Goal: Task Accomplishment & Management: Use online tool/utility

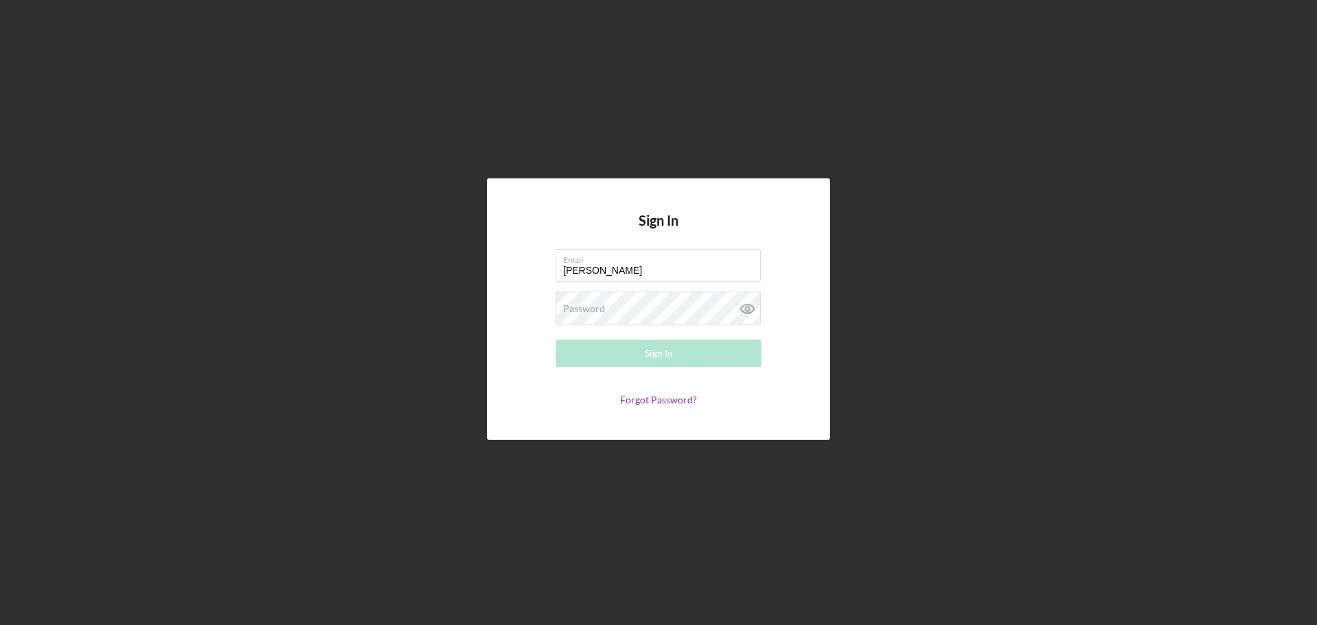
type input "[EMAIL_ADDRESS][DOMAIN_NAME]"
click at [641, 306] on div "Password Required" at bounding box center [659, 309] width 206 height 34
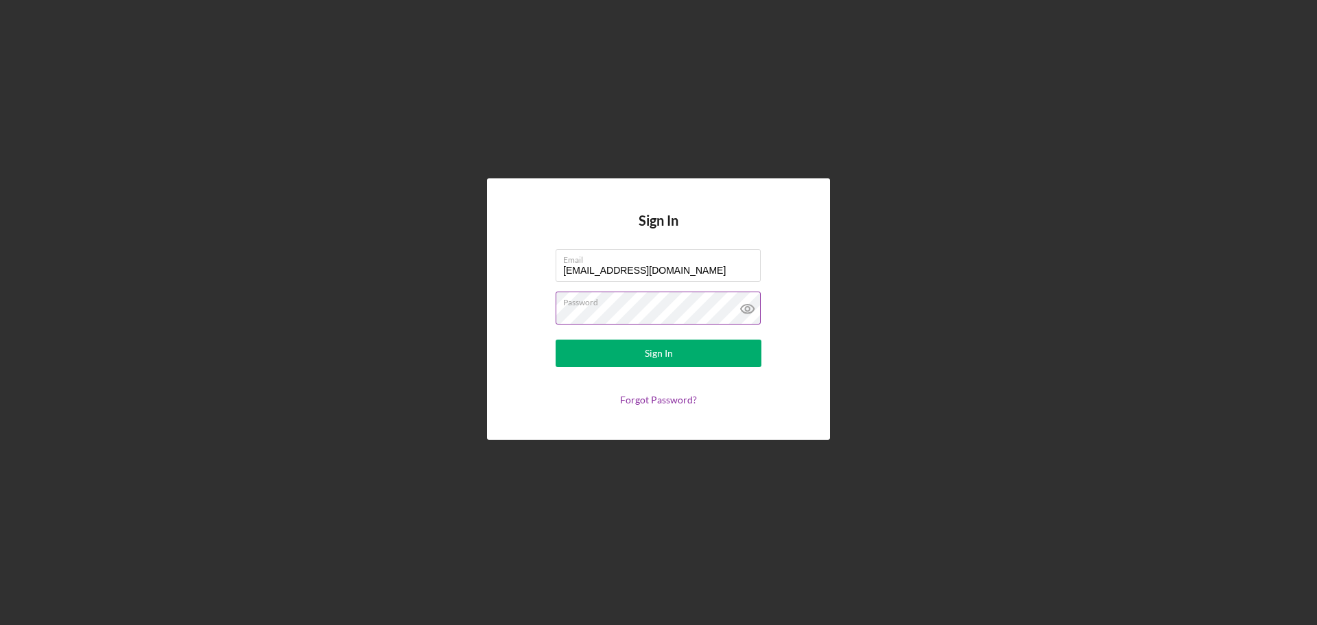
click at [556, 340] on button "Sign In" at bounding box center [659, 353] width 206 height 27
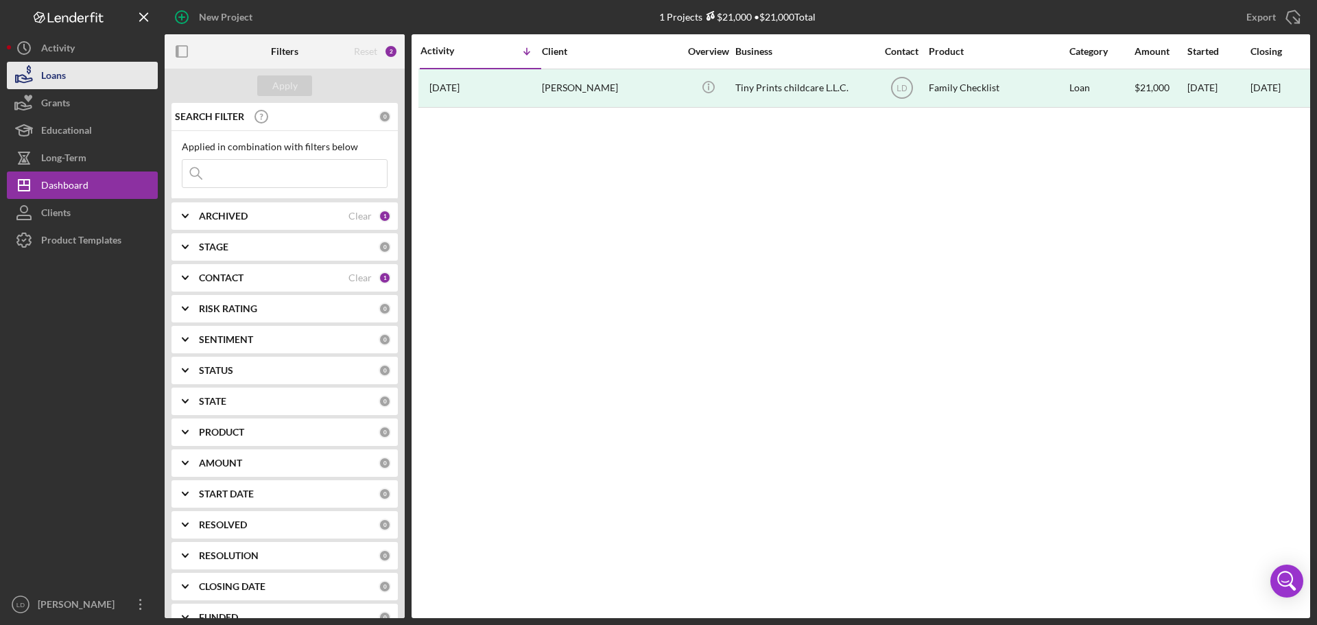
click at [76, 71] on button "Loans" at bounding box center [82, 75] width 151 height 27
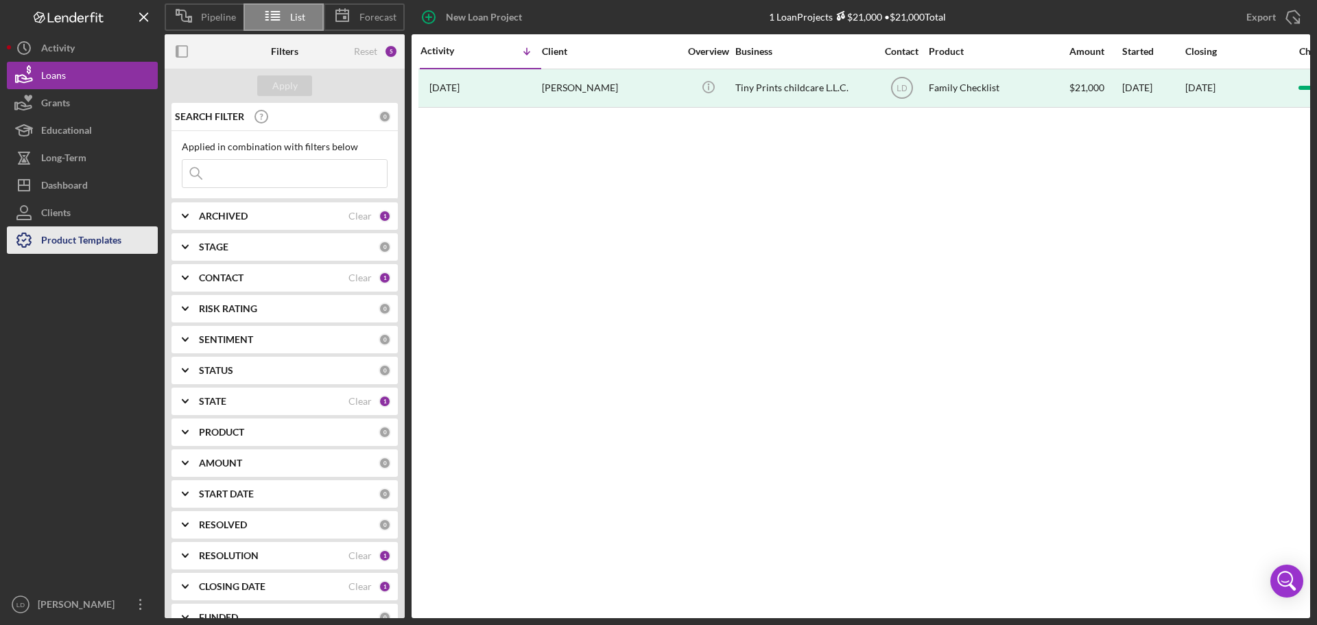
click at [53, 233] on div "Product Templates" at bounding box center [81, 241] width 80 height 31
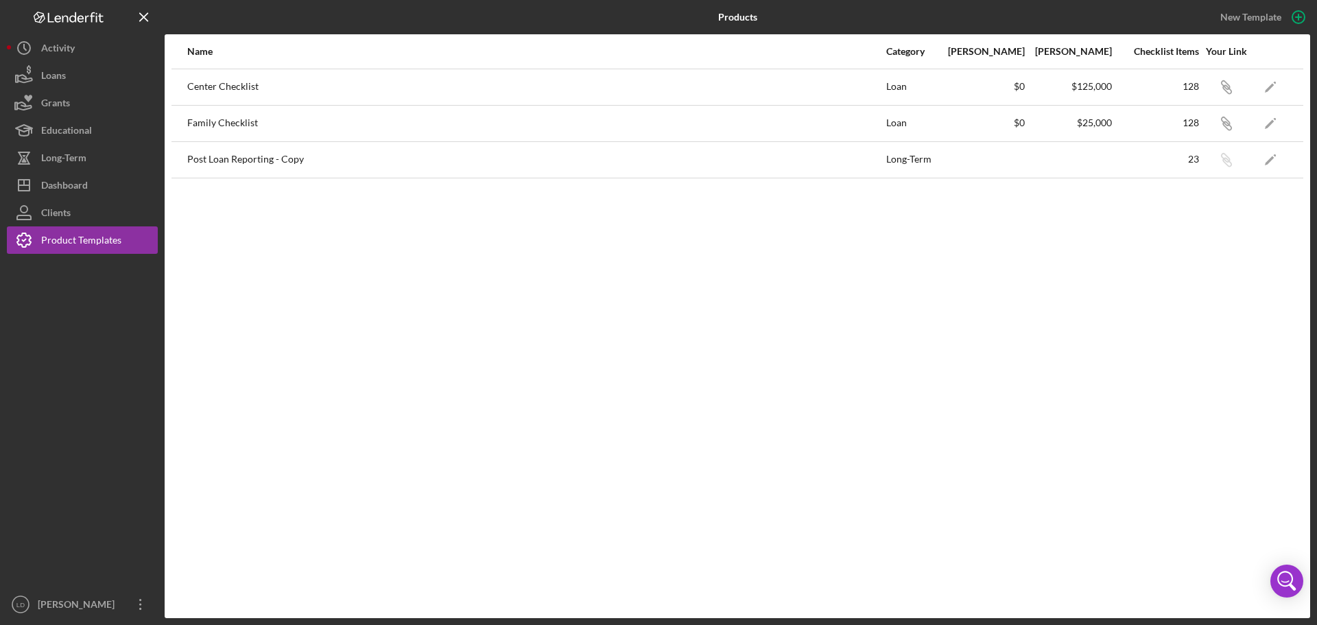
click at [222, 123] on div "Family Checklist" at bounding box center [536, 123] width 698 height 34
click at [1277, 119] on icon "Icon/Edit" at bounding box center [1270, 123] width 31 height 31
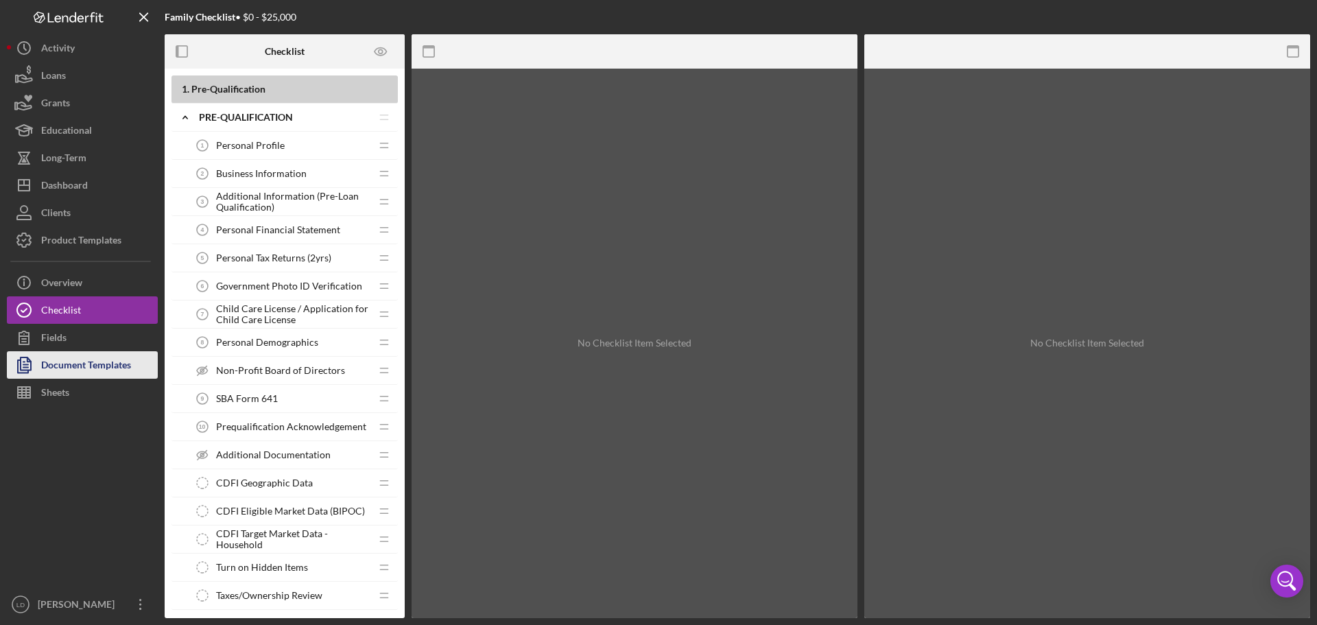
click at [63, 362] on div "Document Templates" at bounding box center [86, 366] width 90 height 31
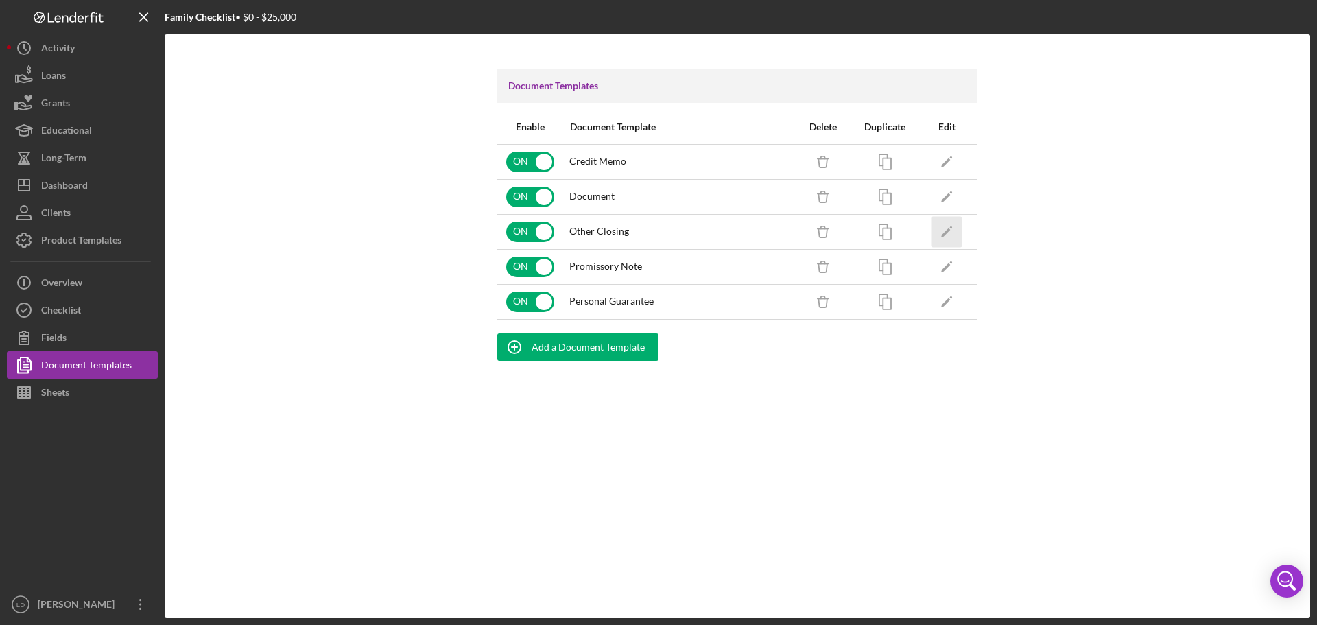
click at [946, 230] on icon "Icon/Edit" at bounding box center [946, 231] width 31 height 31
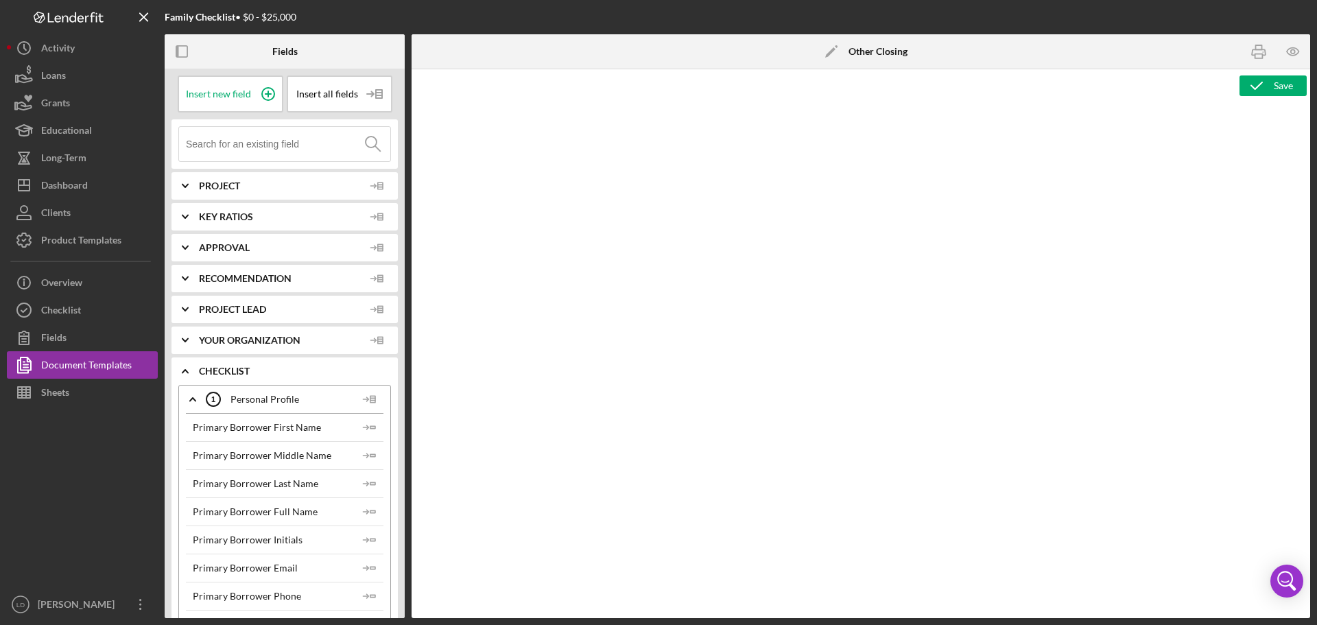
type textarea "<p>&nbsp;</p> <div class="mceNonEditable" style="page-break-before: always; cle…"
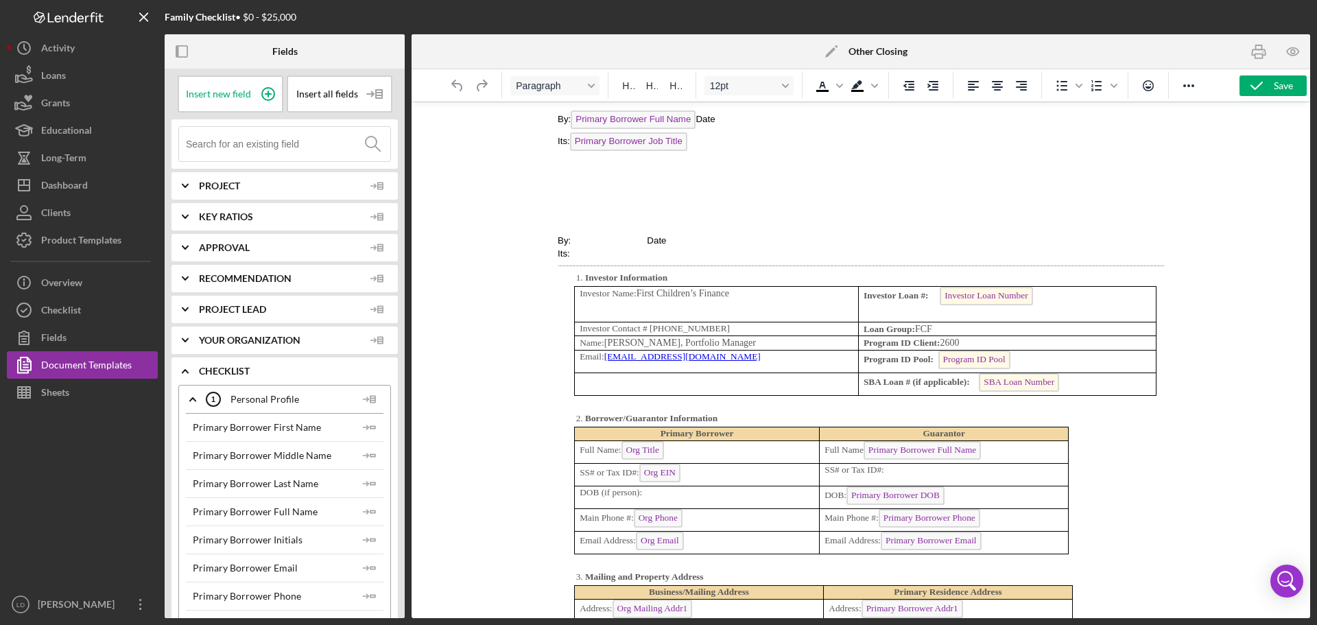
scroll to position [3429, 0]
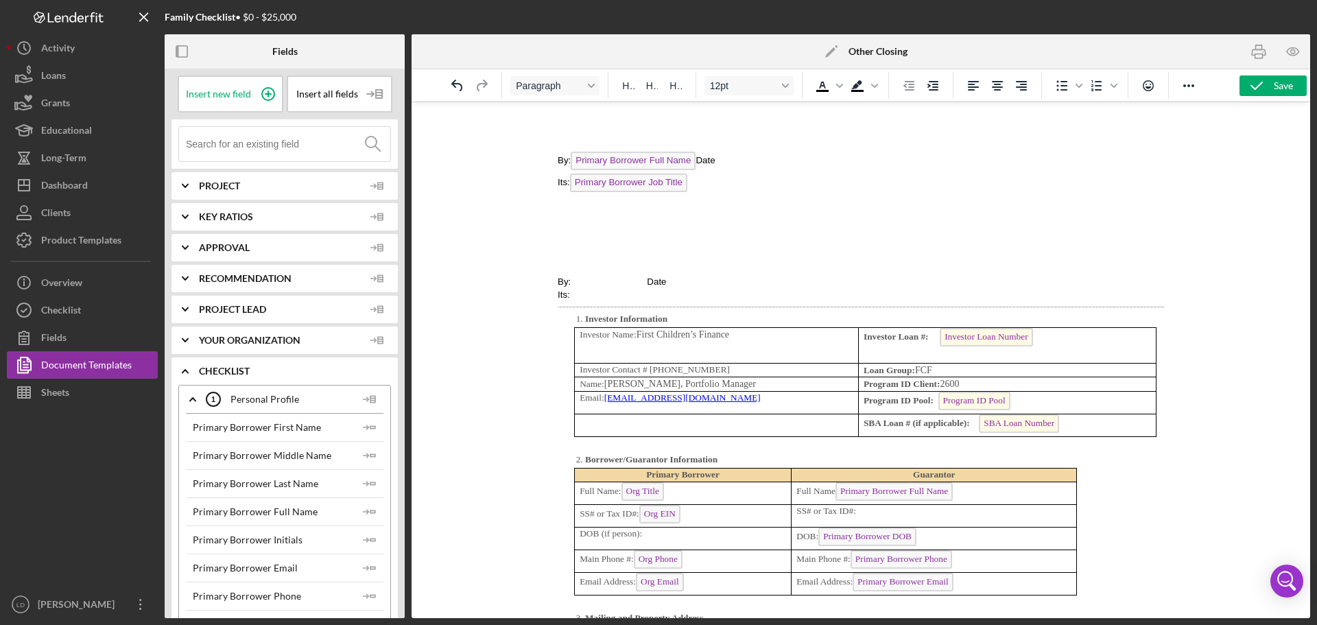
click at [800, 488] on p "Full Name Primary Borrower Full Name" at bounding box center [933, 493] width 275 height 22
click at [1030, 511] on p "SS# or Tax ID#:" at bounding box center [933, 511] width 275 height 13
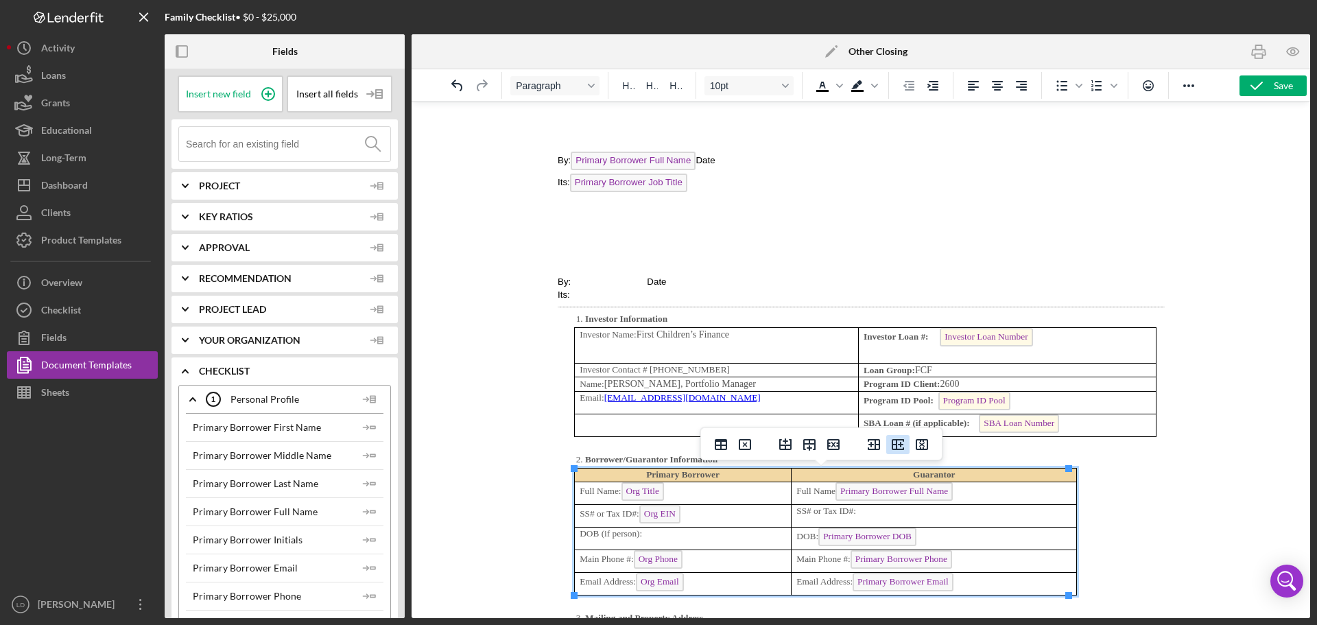
click at [894, 444] on icon "Insert column after" at bounding box center [898, 444] width 12 height 11
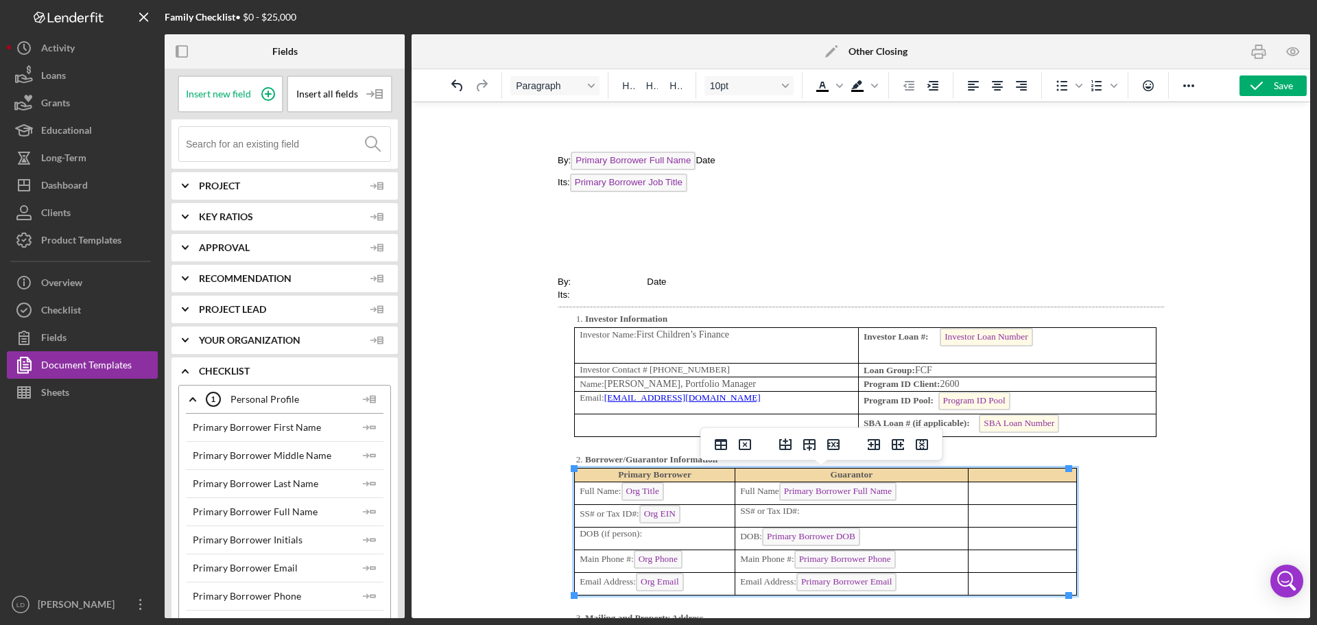
click at [990, 474] on p "Rich Text Area. Press ALT-0 for help." at bounding box center [1022, 474] width 98 height 13
drag, startPoint x: 962, startPoint y: 528, endPoint x: 925, endPoint y: 533, distance: 36.7
click at [951, 499] on p "Rich Text Area. Press ALT-0 for help." at bounding box center [1003, 492] width 135 height 13
click at [973, 489] on p "Full Name" at bounding box center [1003, 492] width 135 height 13
click at [776, 489] on p "Full Name Primary Borrower Full Name" at bounding box center [832, 493] width 186 height 22
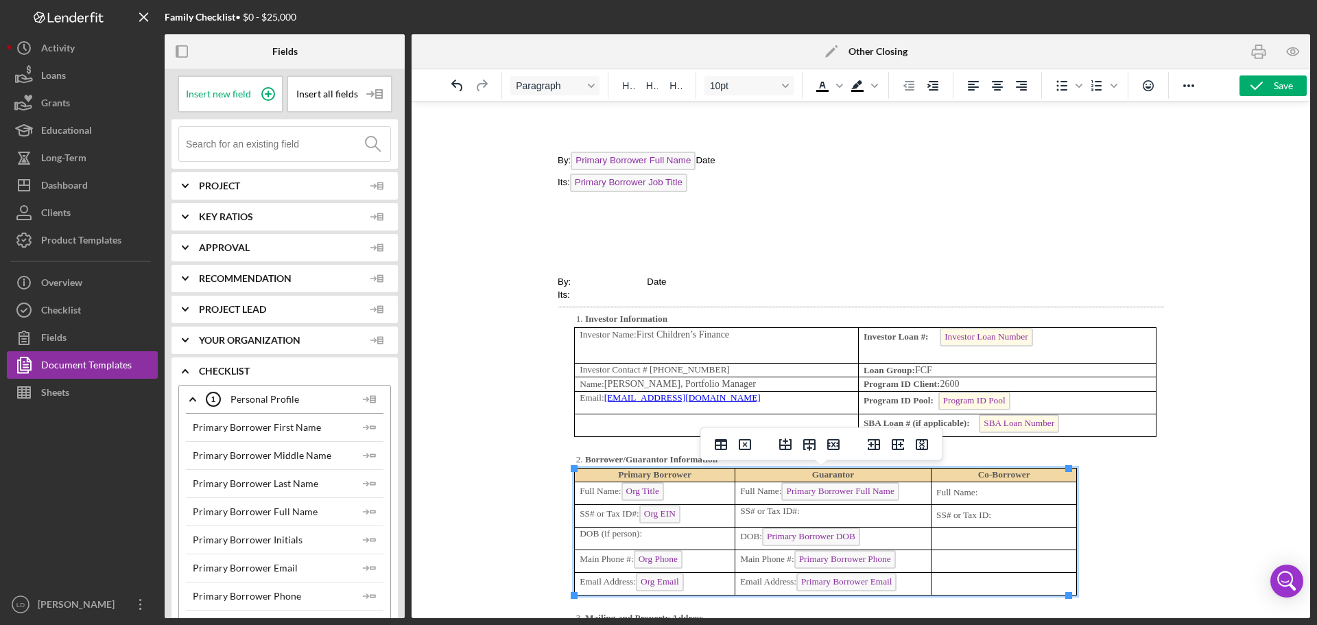
click at [973, 538] on p "Rich Text Area. Press ALT-0 for help." at bounding box center [1003, 538] width 135 height 13
click at [990, 558] on p "Rich Text Area. Press ALT-0 for help." at bounding box center [1003, 560] width 135 height 13
drag, startPoint x: 1067, startPoint y: 528, endPoint x: 1132, endPoint y: 517, distance: 66.8
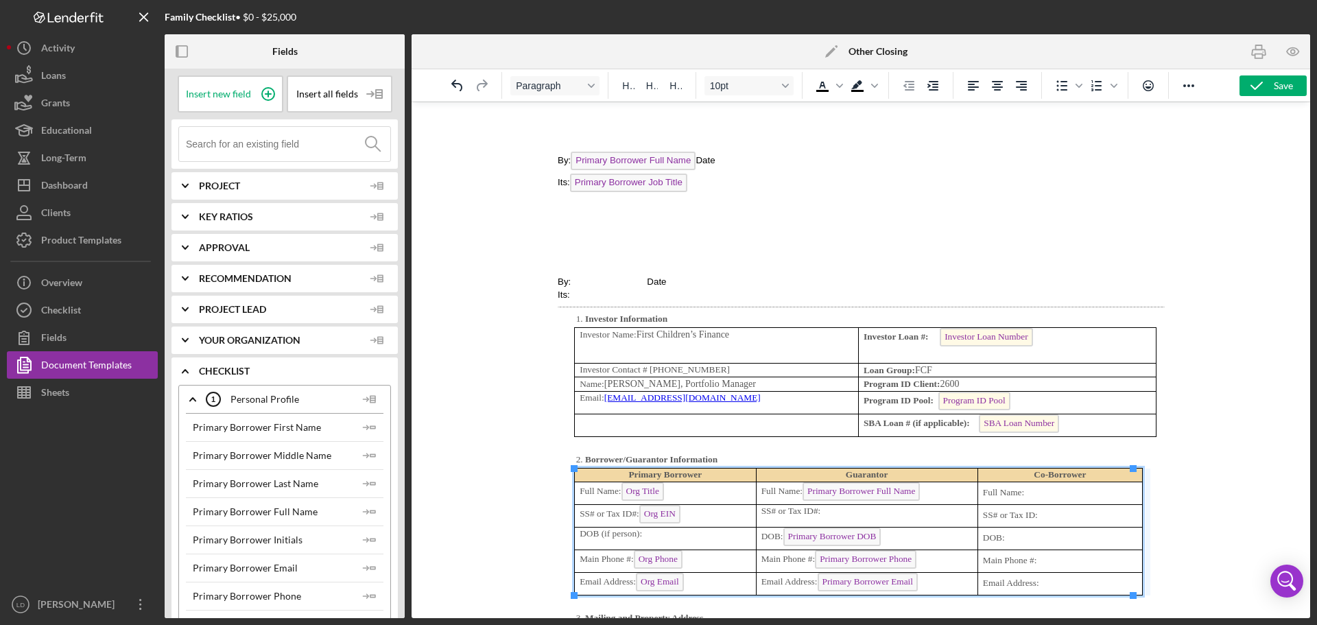
drag, startPoint x: 1132, startPoint y: 525, endPoint x: 1147, endPoint y: 525, distance: 15.1
drag, startPoint x: 979, startPoint y: 527, endPoint x: 955, endPoint y: 527, distance: 23.3
drag, startPoint x: 754, startPoint y: 513, endPoint x: 763, endPoint y: 513, distance: 8.9
drag, startPoint x: 953, startPoint y: 526, endPoint x: 963, endPoint y: 526, distance: 9.6
drag, startPoint x: 961, startPoint y: 509, endPoint x: 1859, endPoint y: 609, distance: 903.4
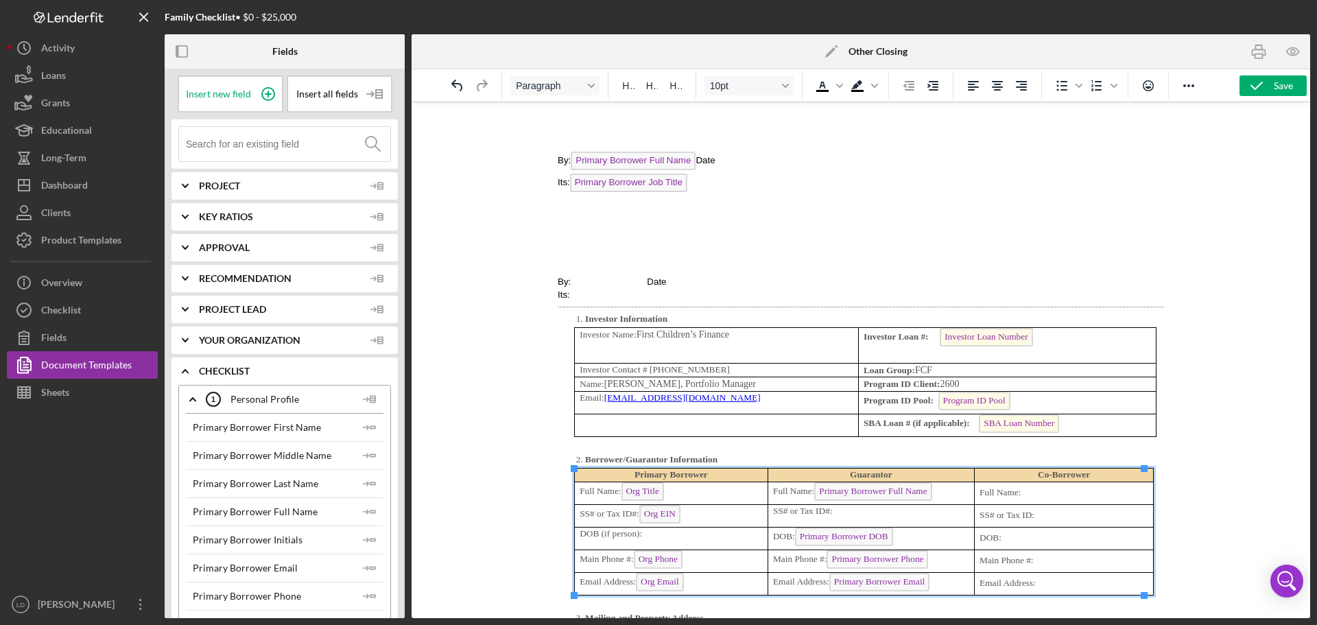
click at [849, 476] on strong "Guarantor" at bounding box center [870, 474] width 42 height 10
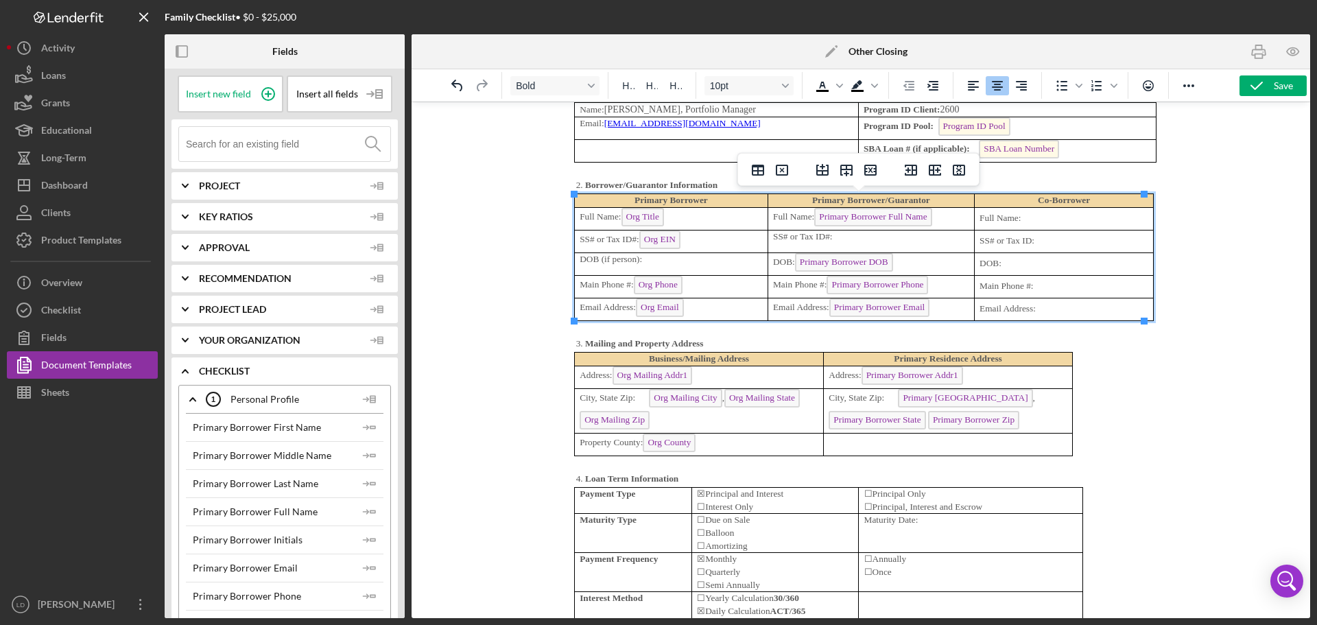
scroll to position [3772, 0]
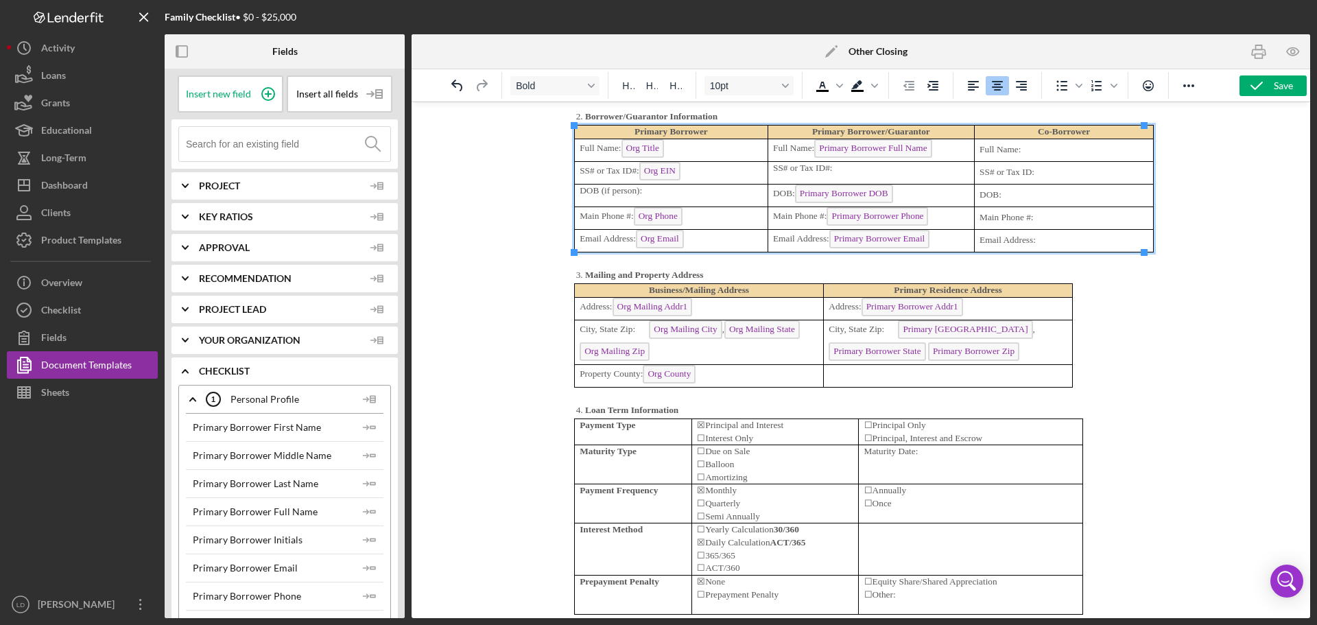
click at [909, 471] on td "Maturity Date:" at bounding box center [970, 464] width 224 height 39
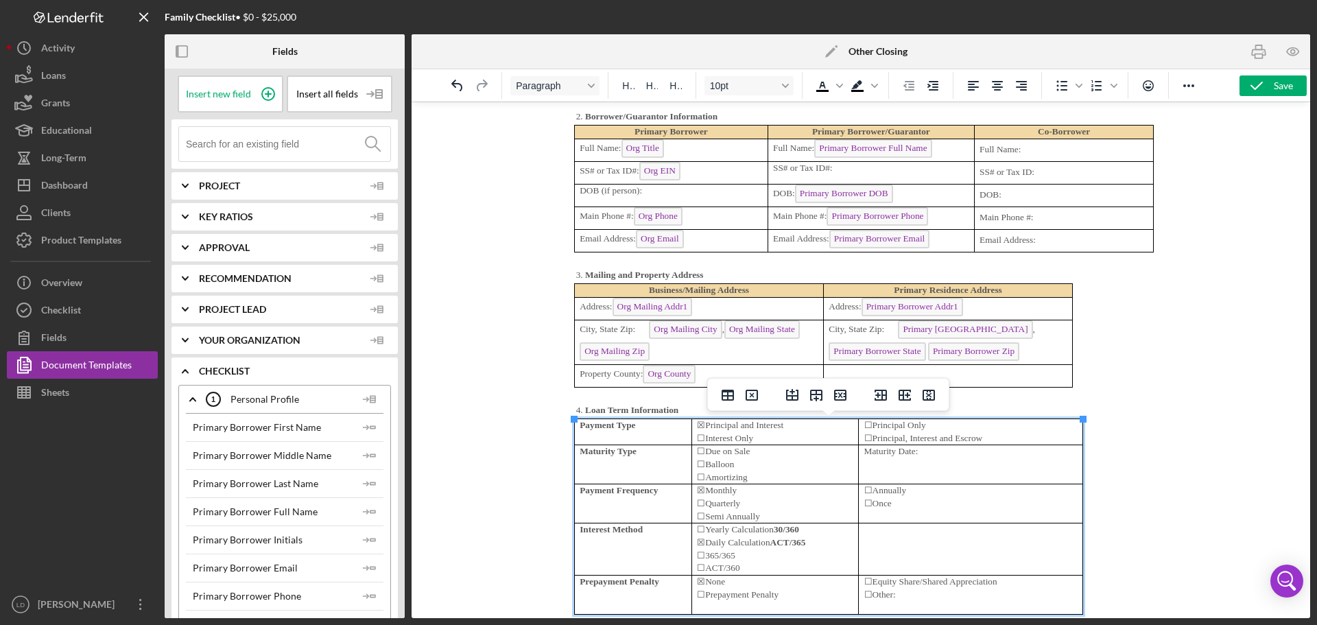
click at [947, 468] on td "Maturity Date:" at bounding box center [970, 464] width 224 height 39
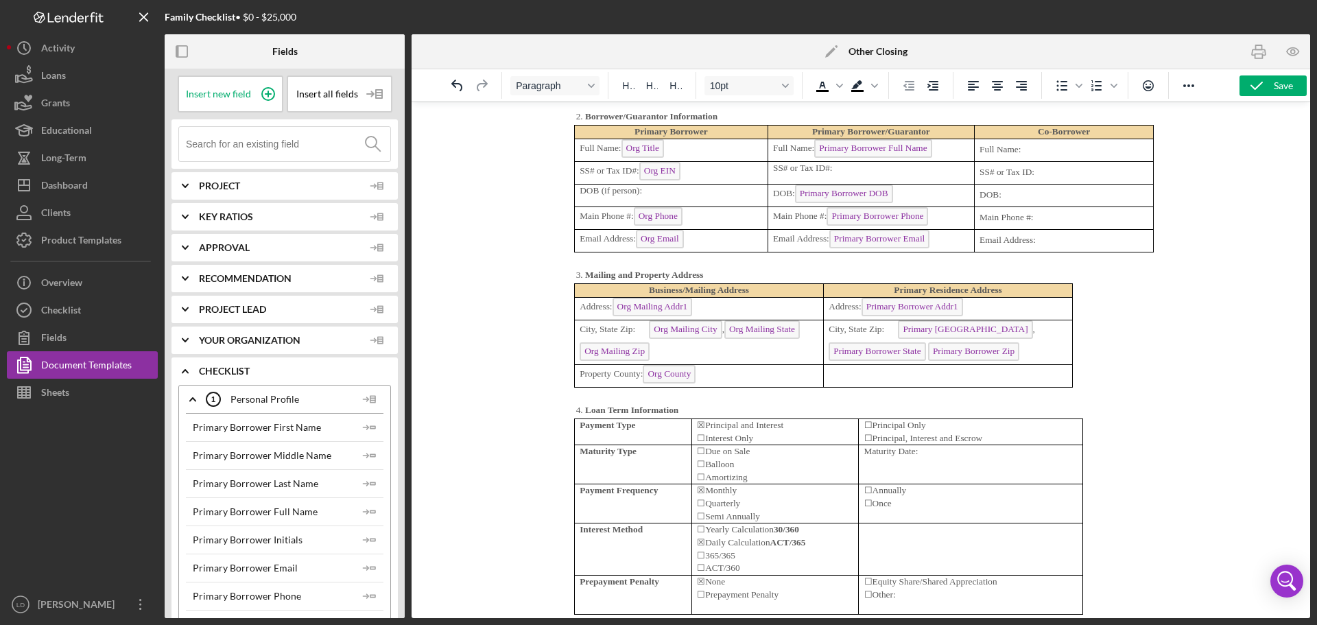
click at [283, 143] on input at bounding box center [288, 144] width 204 height 34
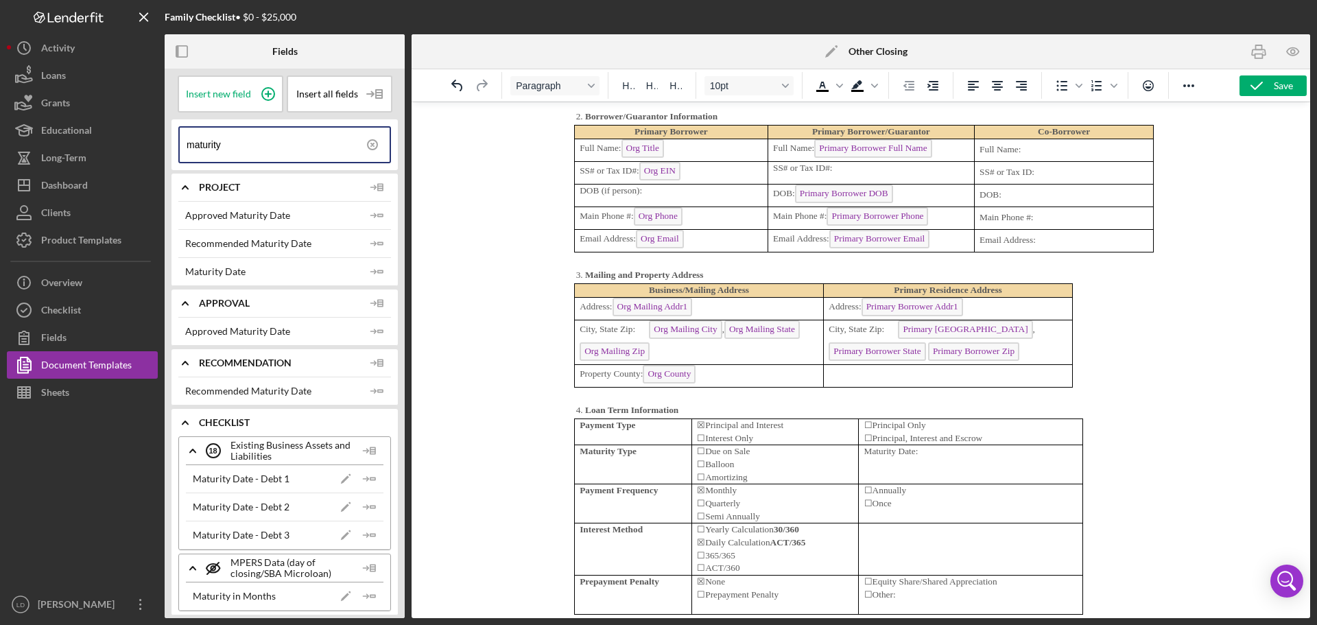
type input "maturity"
click at [908, 464] on td "Maturity Date:" at bounding box center [970, 464] width 224 height 39
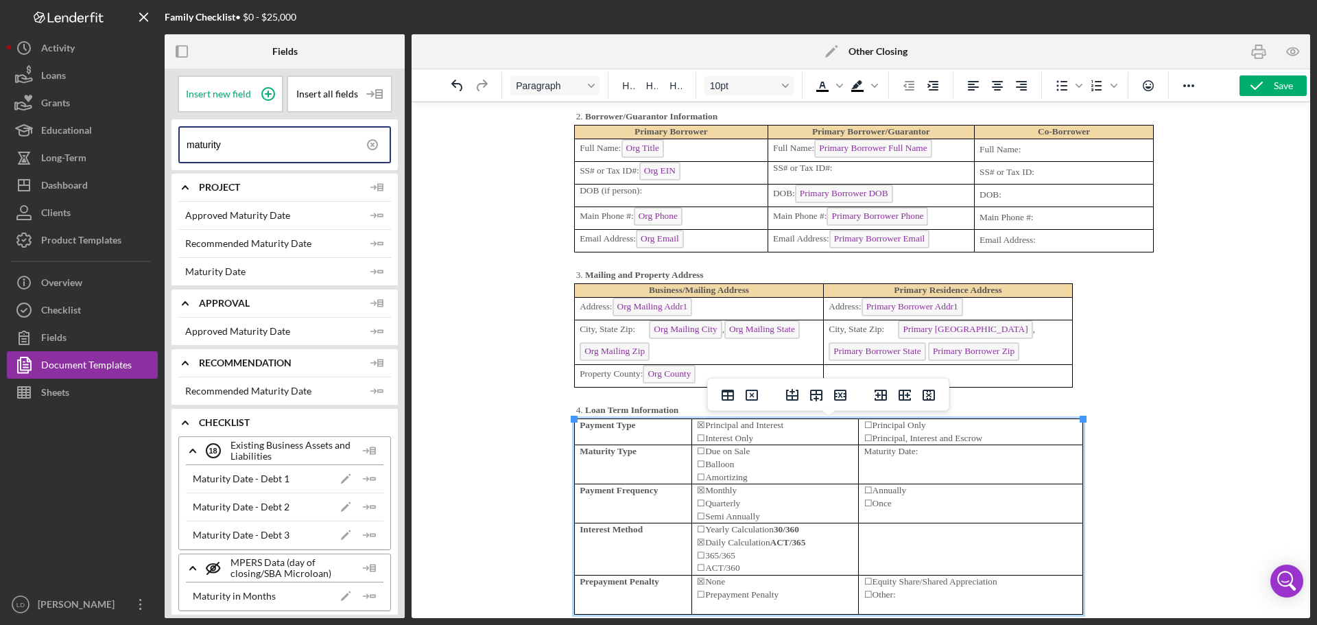
click at [974, 471] on td "Maturity Date:" at bounding box center [970, 464] width 224 height 39
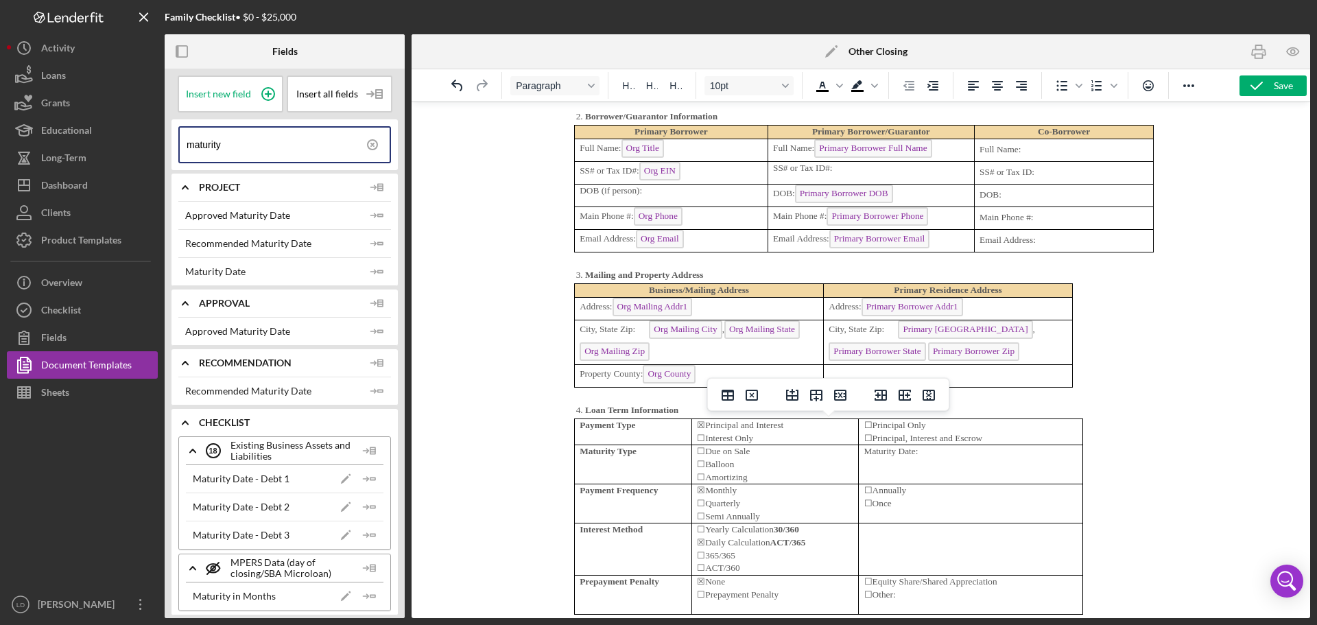
click at [287, 387] on div "Recommended Maturity Date" at bounding box center [248, 390] width 126 height 11
click at [276, 148] on input "maturity" at bounding box center [288, 145] width 203 height 34
click at [951, 471] on td "Maturity Date:" at bounding box center [970, 464] width 224 height 39
click at [230, 482] on div "Maturity Date - Debt 1" at bounding box center [241, 478] width 97 height 11
click at [332, 95] on span "Insert all fields" at bounding box center [327, 93] width 62 height 11
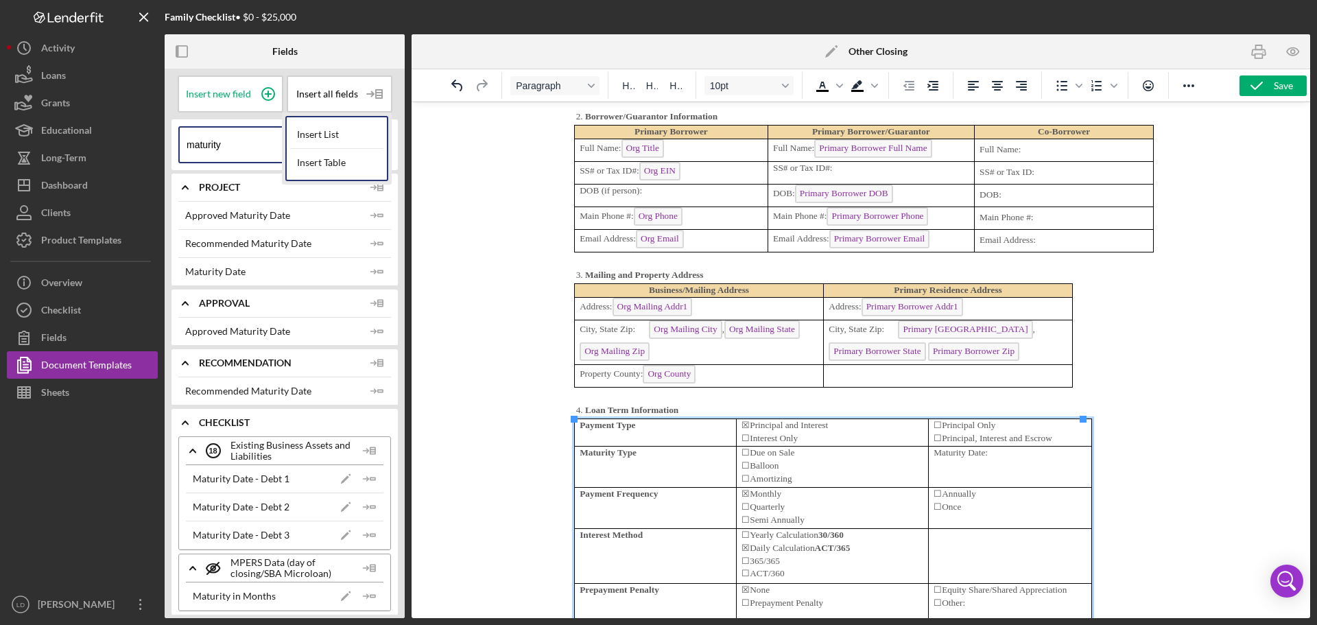
click at [990, 466] on td "Maturity Date:" at bounding box center [1009, 467] width 163 height 41
click at [240, 143] on input "maturity" at bounding box center [288, 145] width 203 height 34
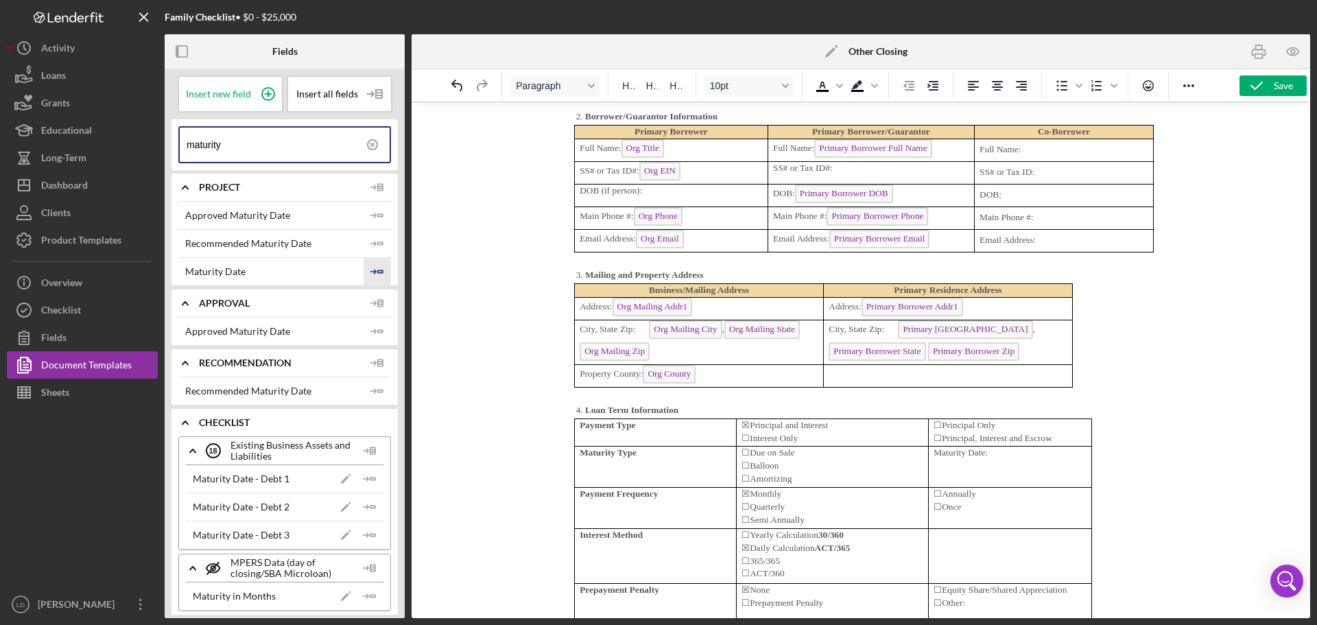
click at [378, 272] on polygon "button" at bounding box center [380, 271] width 5 height 2
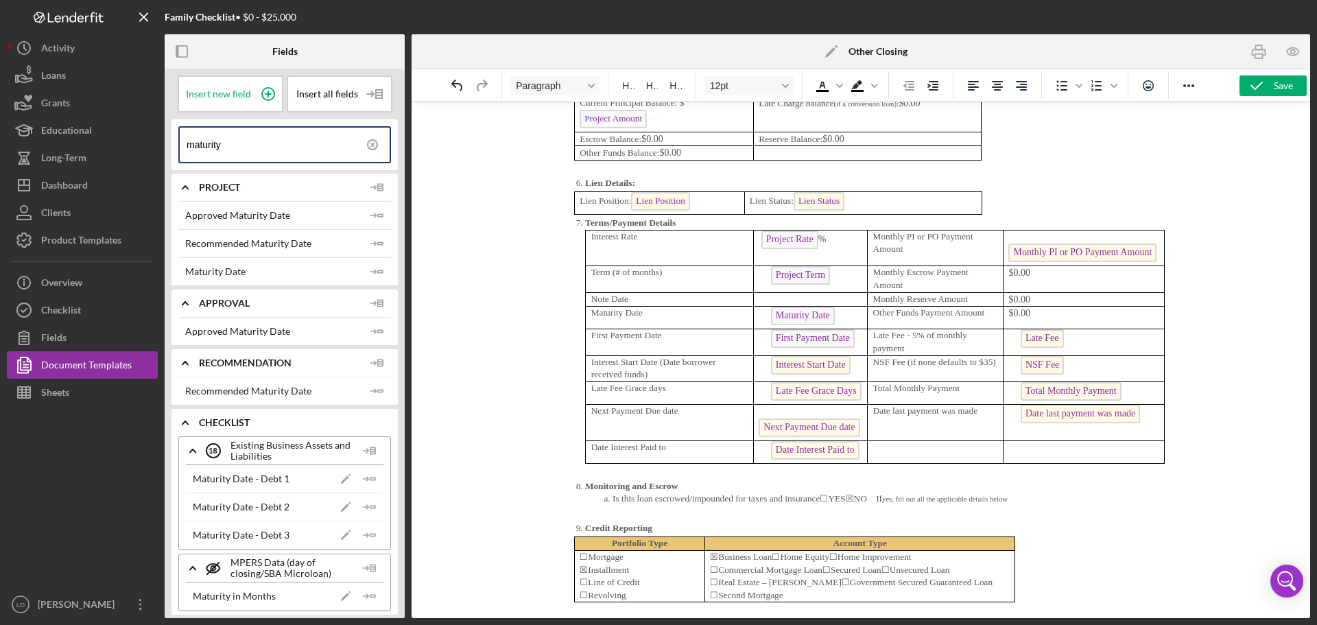
scroll to position [4458, 0]
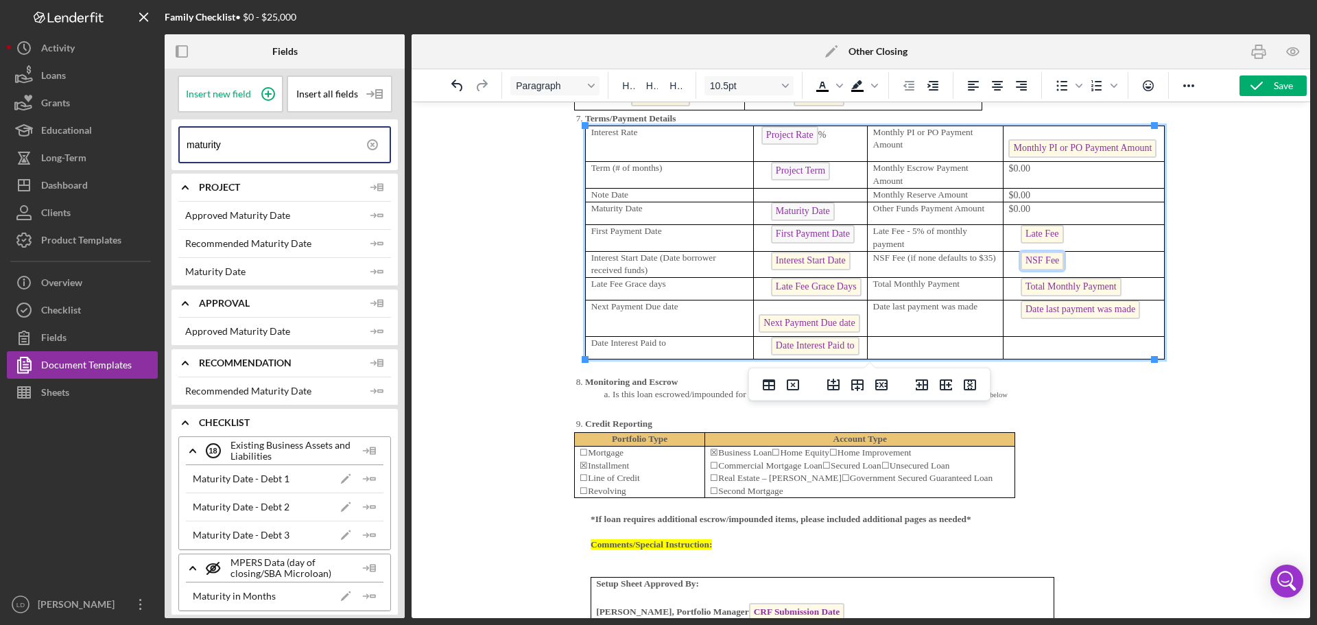
click at [1043, 264] on span "NSF Fee" at bounding box center [1041, 261] width 43 height 19
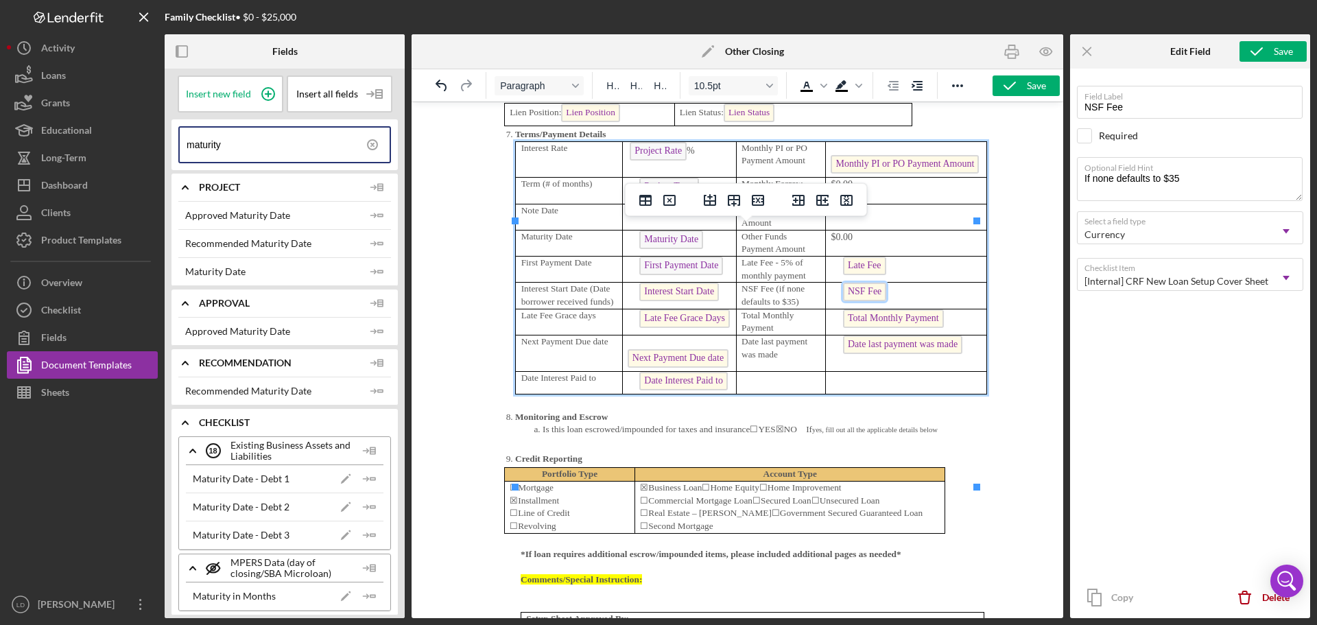
scroll to position [4448, 0]
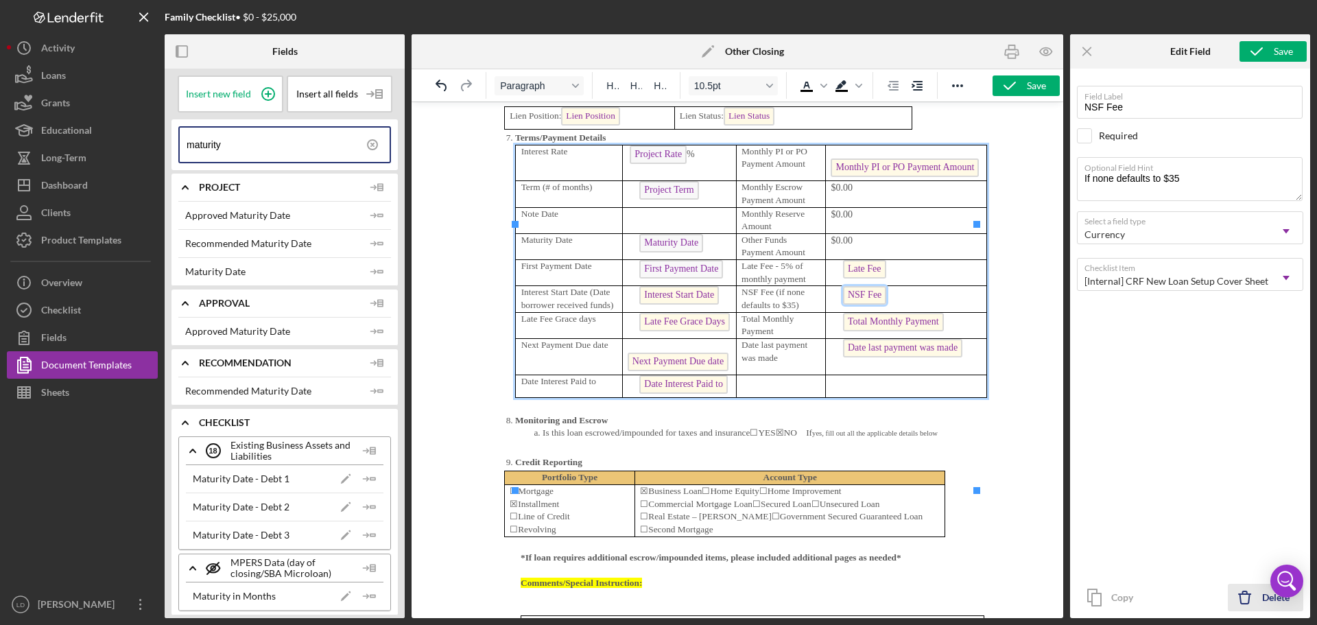
click at [1255, 594] on icon "Icon/Delete" at bounding box center [1245, 597] width 34 height 34
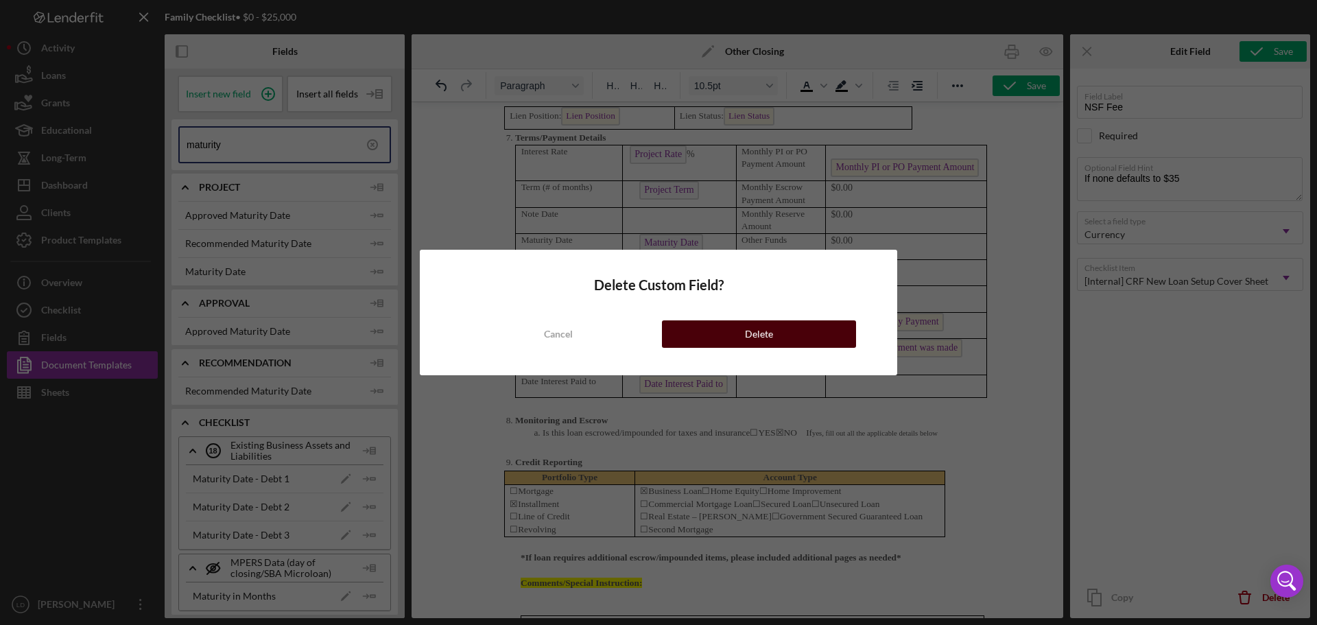
click at [771, 334] on div "Delete" at bounding box center [759, 333] width 28 height 27
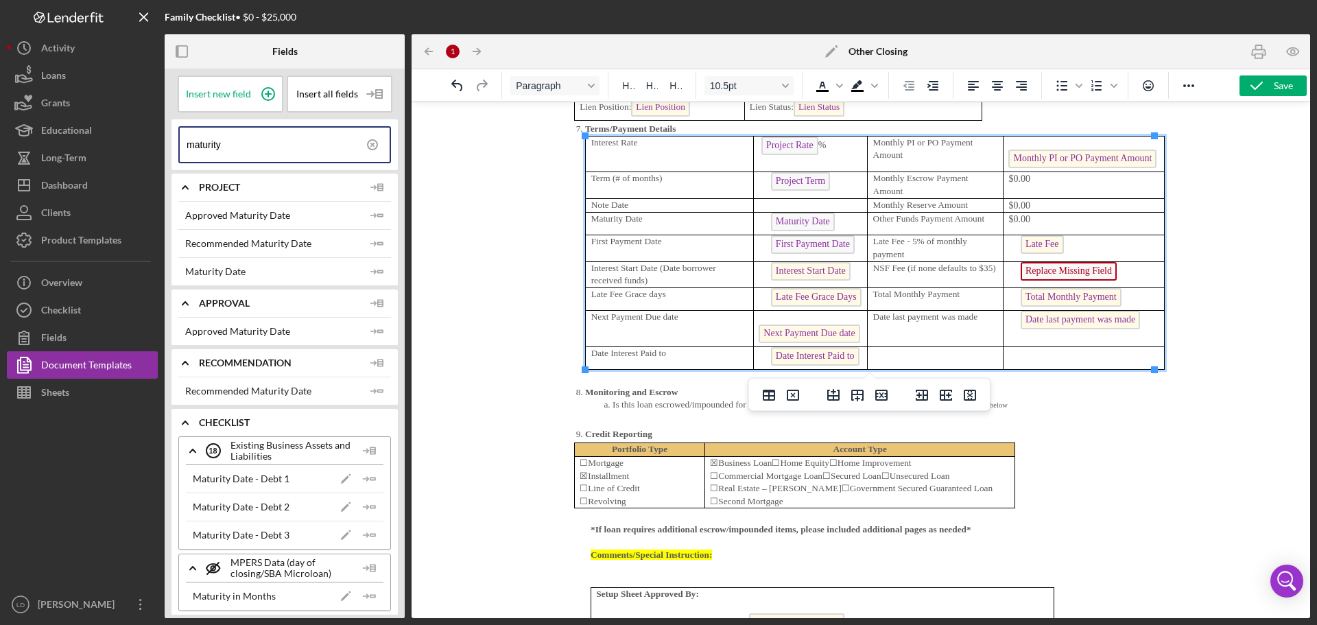
click at [1104, 278] on p "Replace Missing Field ﻿" at bounding box center [1083, 273] width 150 height 22
drag, startPoint x: 1104, startPoint y: 276, endPoint x: 992, endPoint y: 275, distance: 111.1
click at [1008, 275] on p "Replace Missing Field ﻿" at bounding box center [1083, 273] width 150 height 22
click at [1075, 323] on span "Date last payment was made" at bounding box center [1079, 320] width 119 height 19
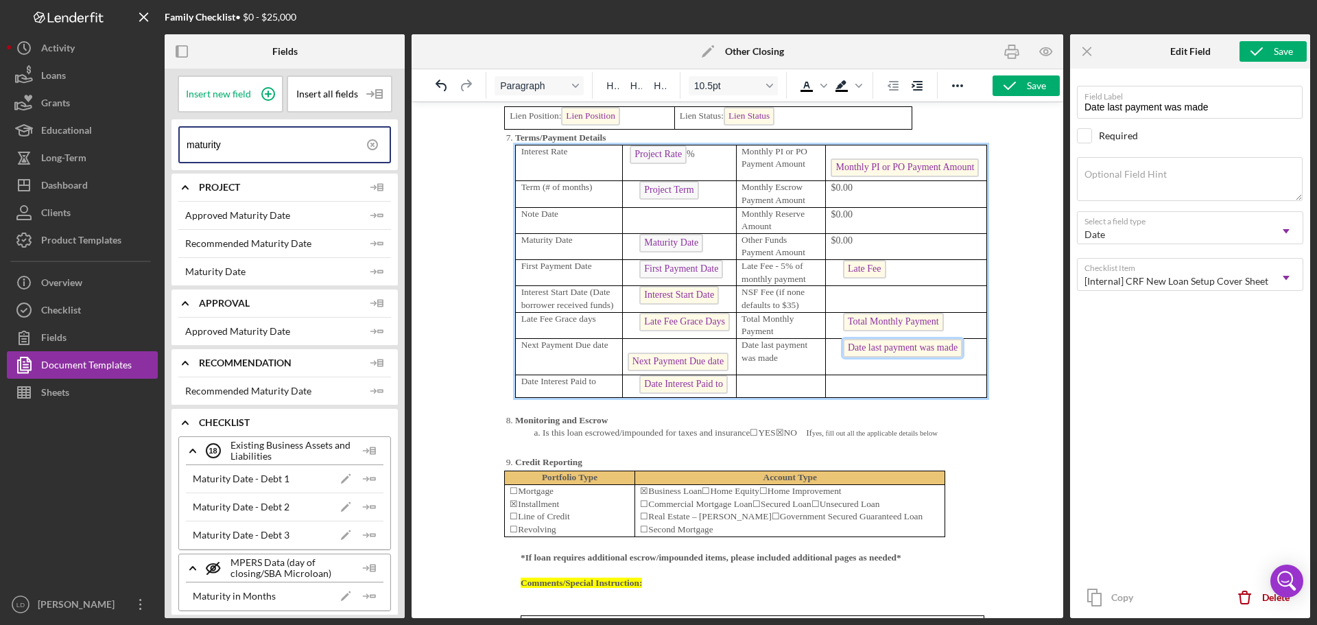
scroll to position [4895, 0]
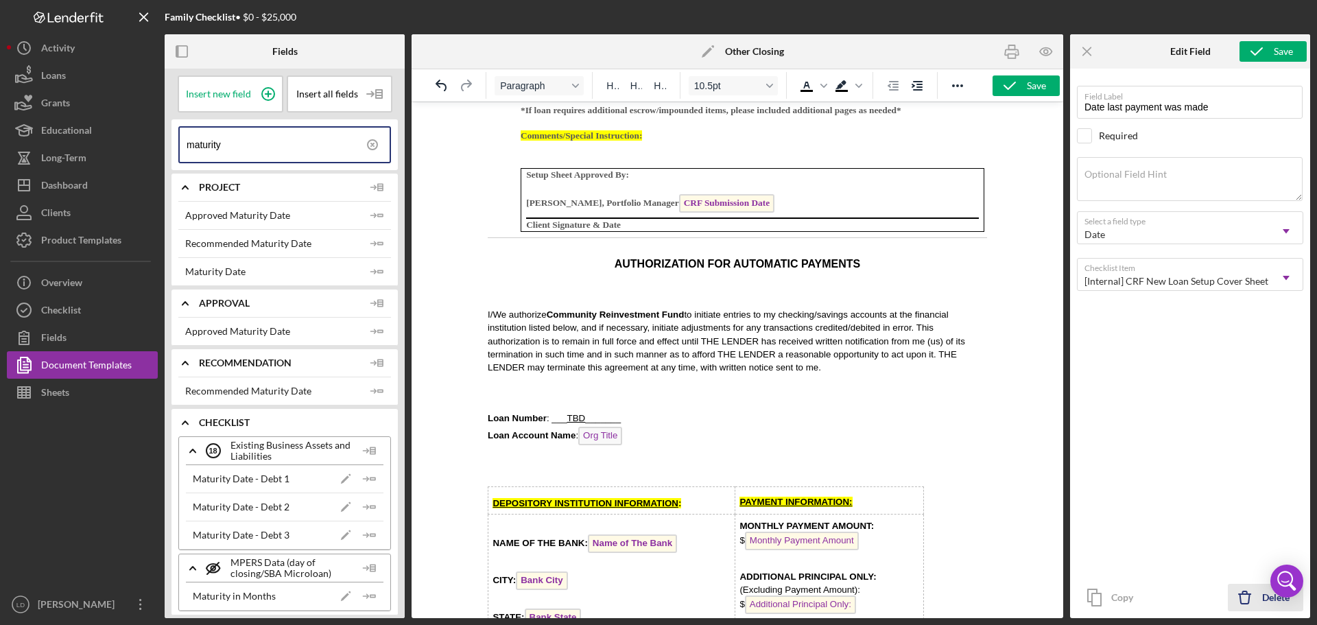
click at [1252, 589] on icon "Icon/Delete" at bounding box center [1245, 597] width 34 height 34
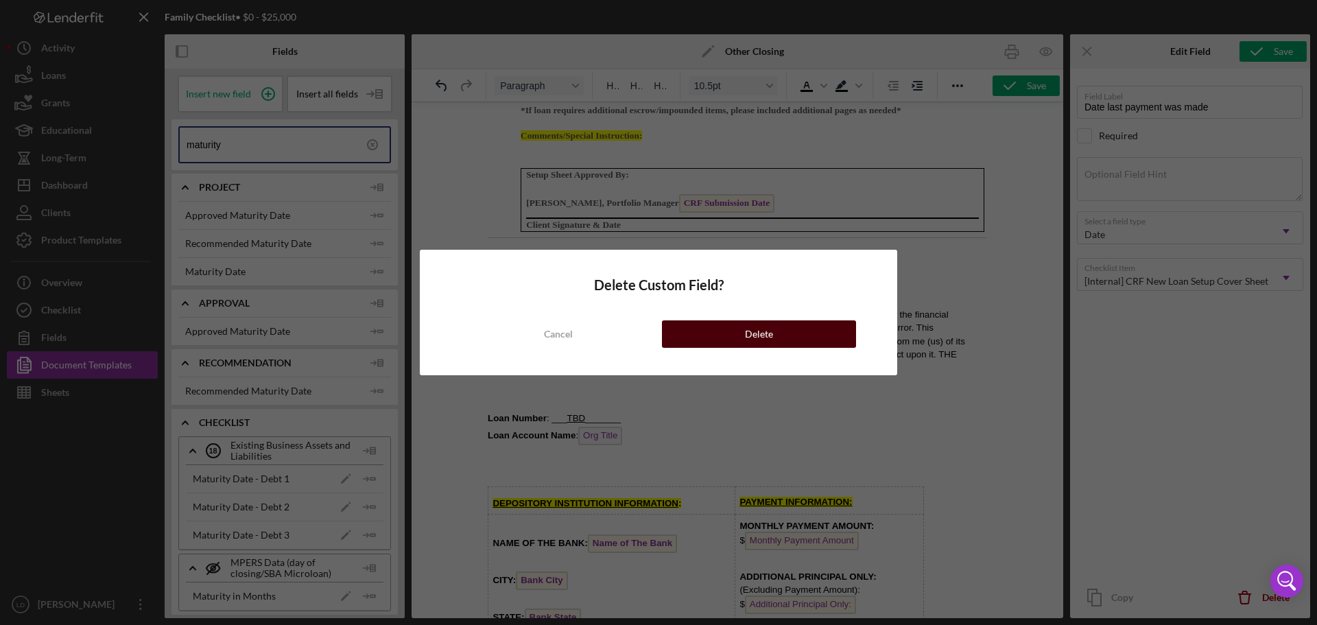
drag, startPoint x: 819, startPoint y: 343, endPoint x: 809, endPoint y: 337, distance: 11.7
click at [811, 338] on button "Delete" at bounding box center [759, 333] width 194 height 27
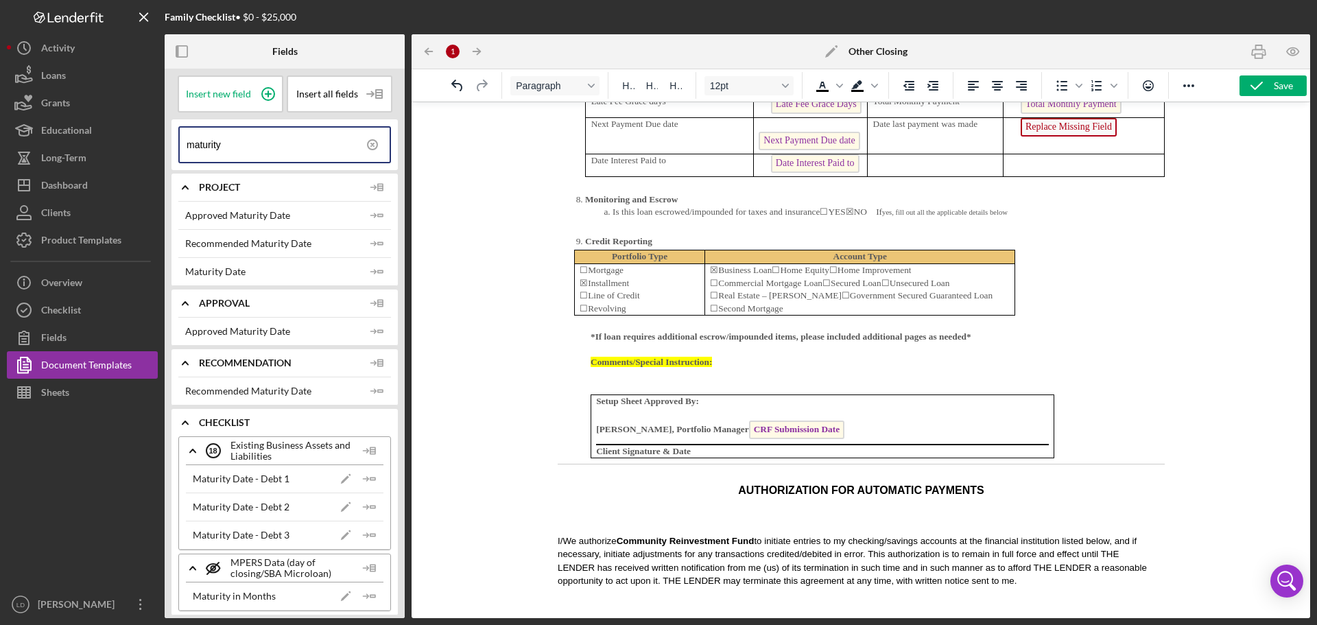
scroll to position [4621, 0]
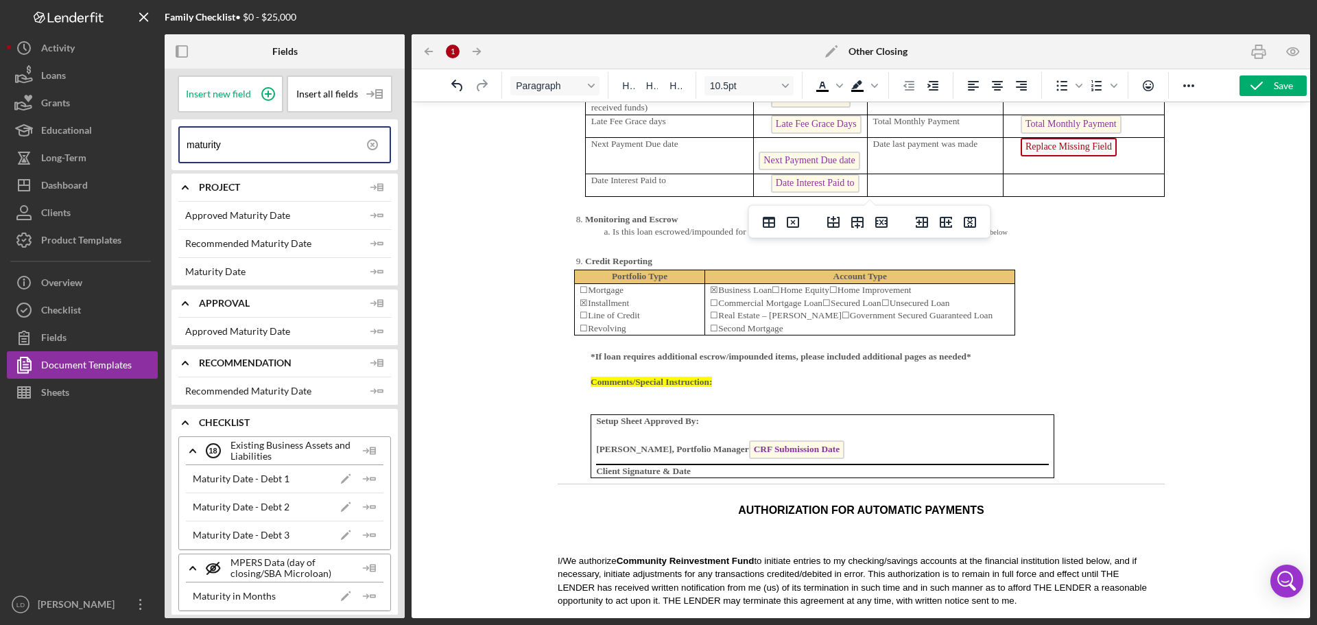
click at [1117, 150] on p "Replace Missing Field" at bounding box center [1083, 149] width 150 height 22
click at [800, 187] on span "Date Interest Paid to" at bounding box center [814, 183] width 88 height 19
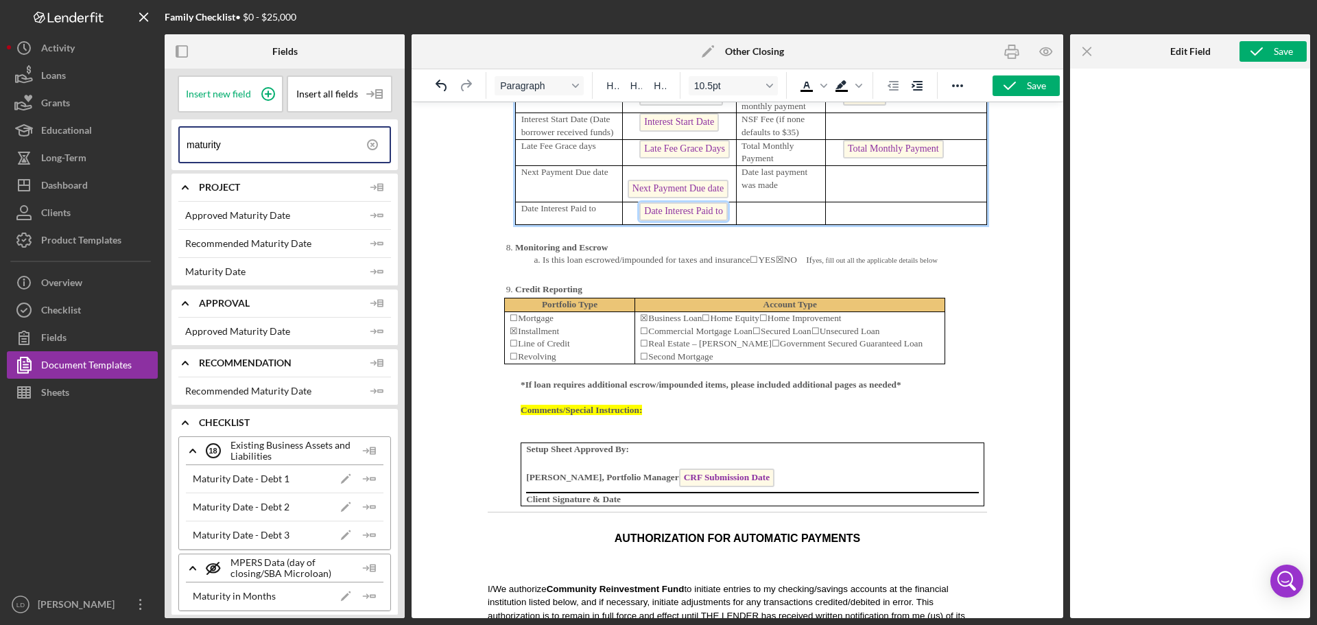
scroll to position [4934, 0]
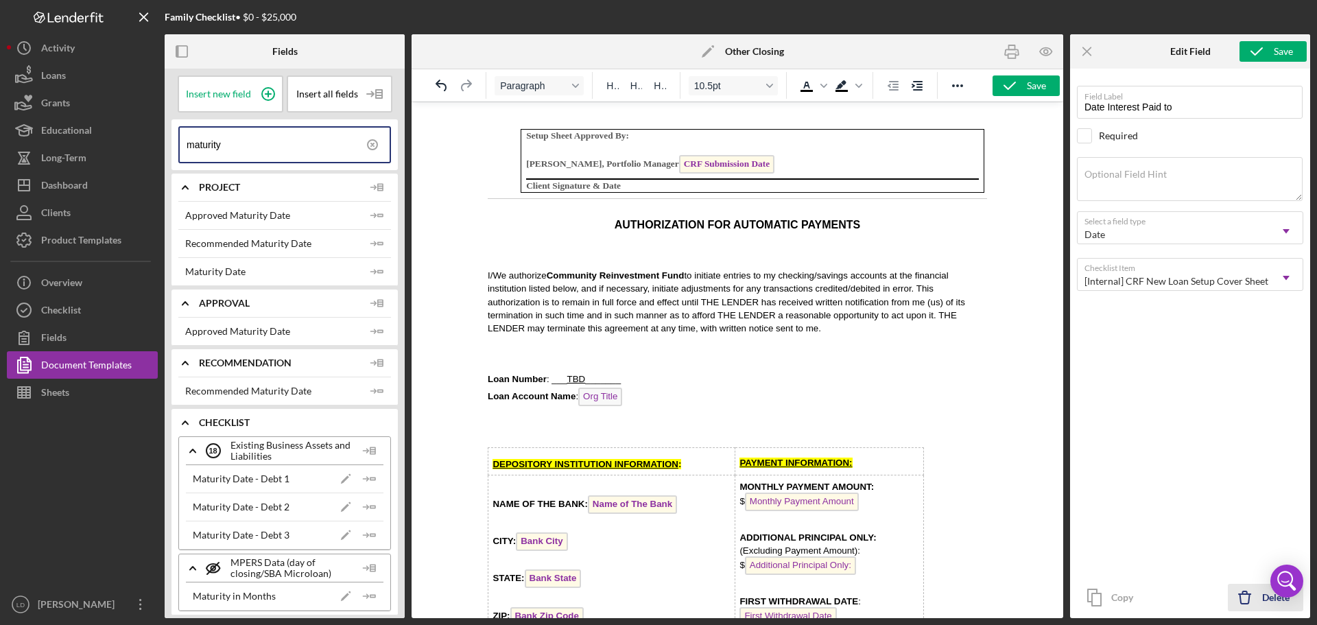
click at [1248, 596] on icon "button" at bounding box center [1245, 599] width 10 height 10
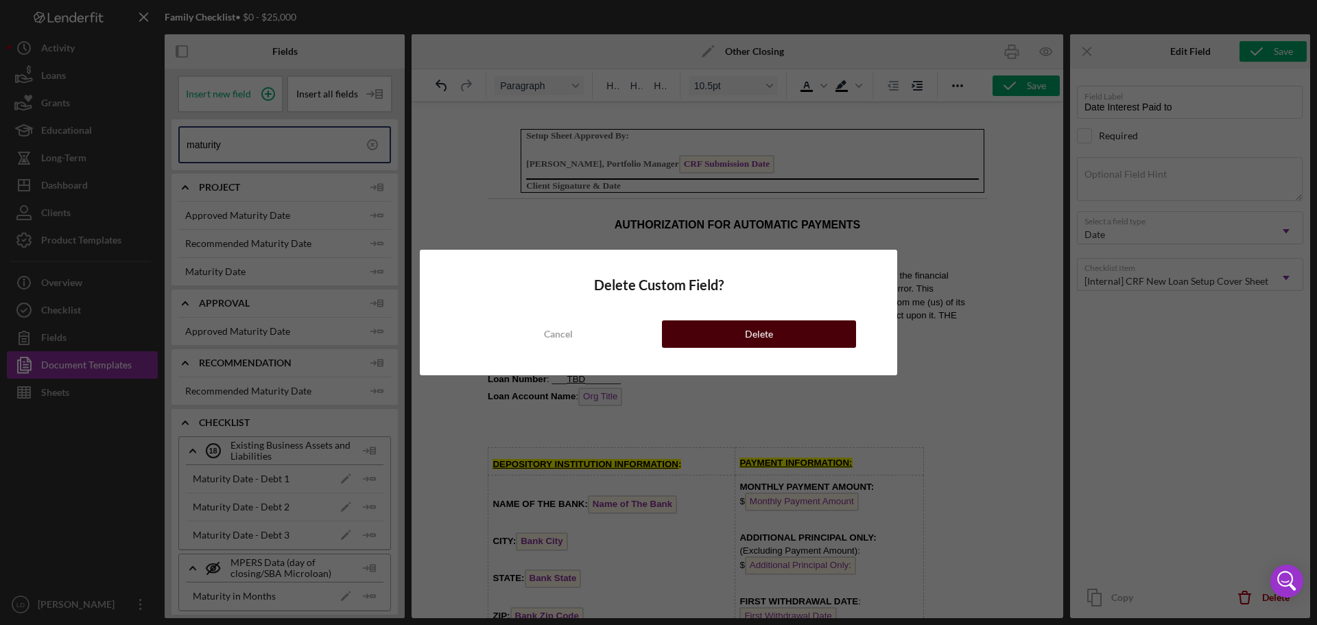
click at [774, 331] on button "Delete" at bounding box center [759, 333] width 194 height 27
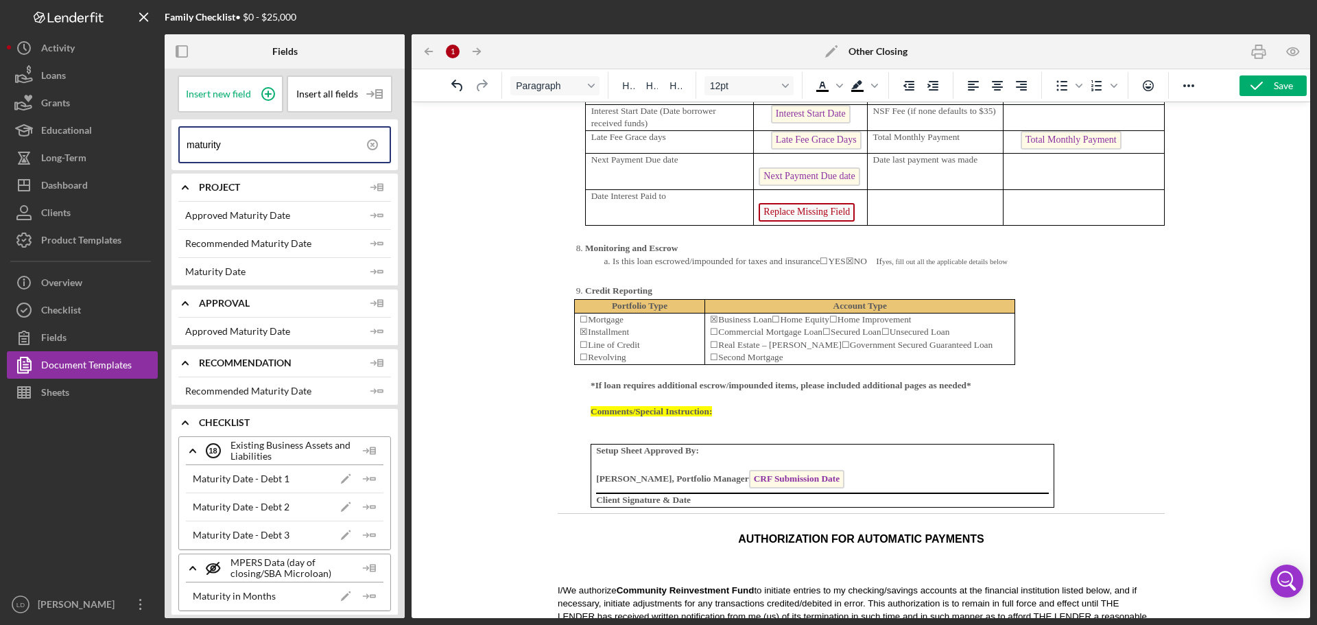
scroll to position [4454, 0]
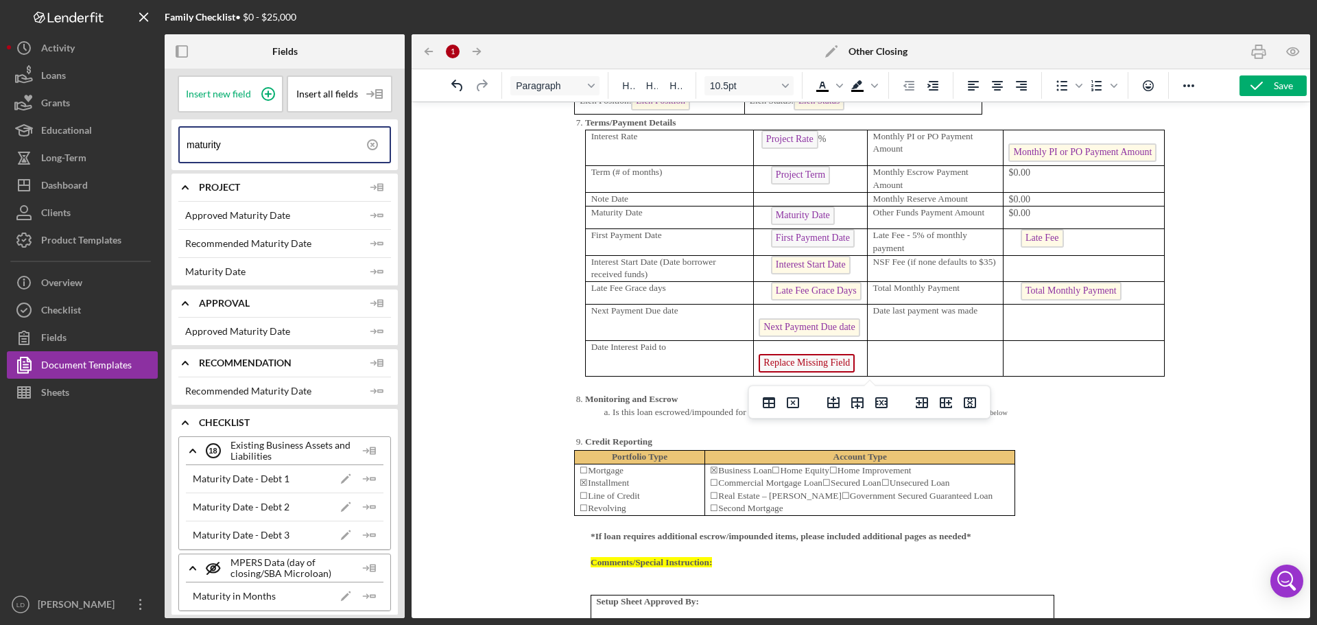
click at [846, 361] on p "Replace Missing Field" at bounding box center [810, 359] width 104 height 36
click at [824, 362] on span "Replace Missing Field" at bounding box center [806, 363] width 96 height 19
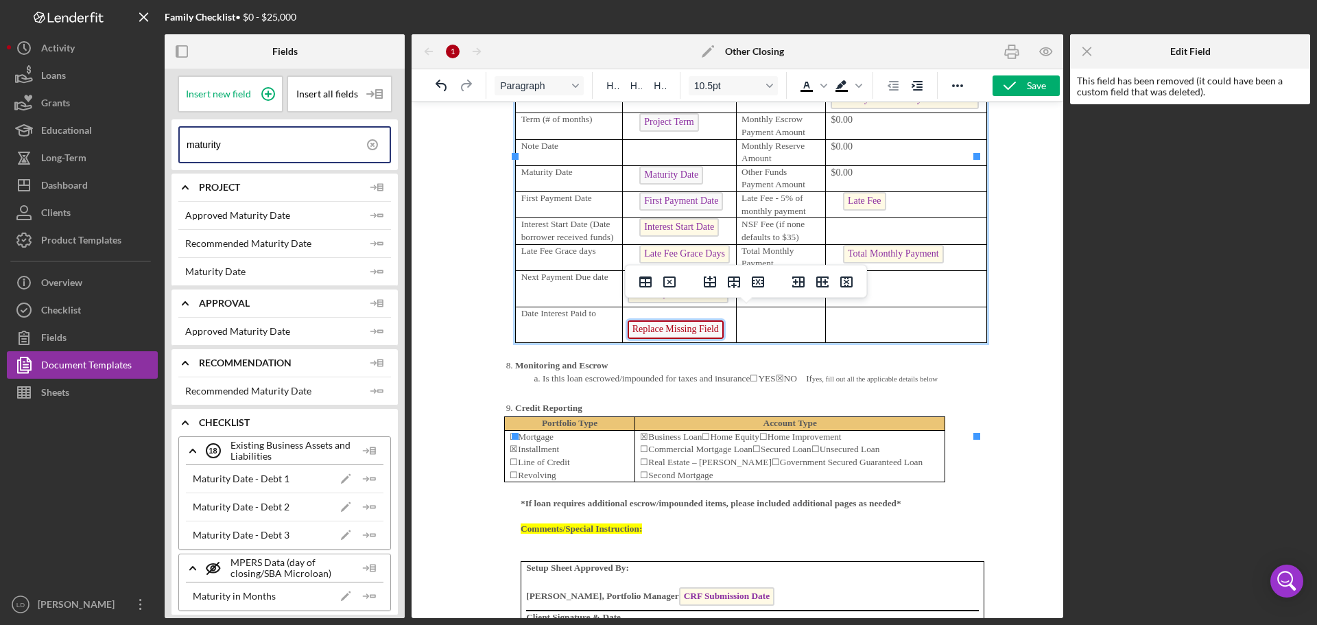
scroll to position [4536, 0]
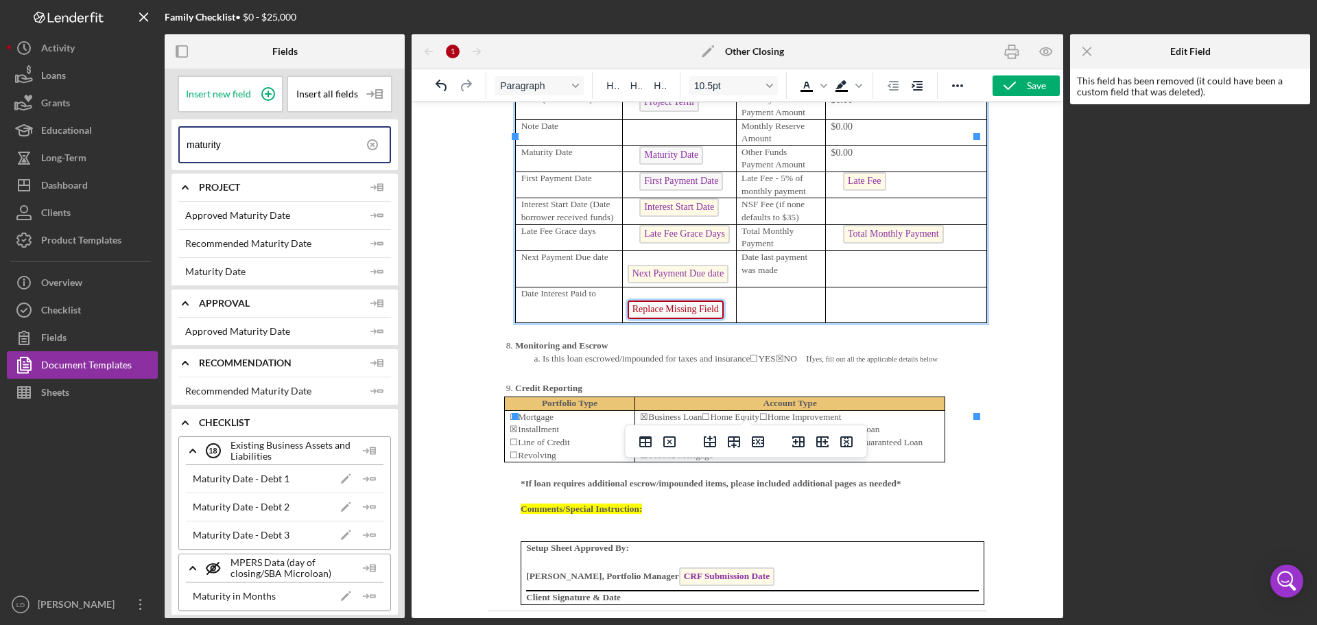
click at [724, 323] on p "Replace Missing Field" at bounding box center [680, 305] width 104 height 36
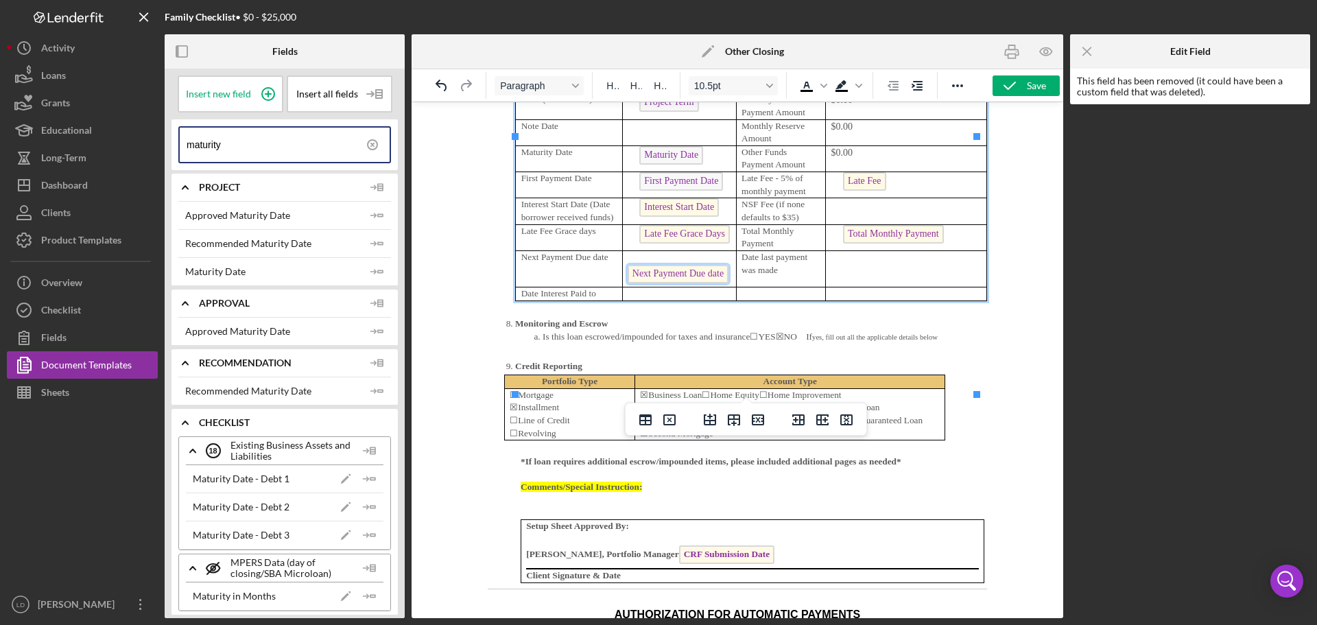
click at [674, 283] on span "Next Payment Due date" at bounding box center [678, 274] width 101 height 19
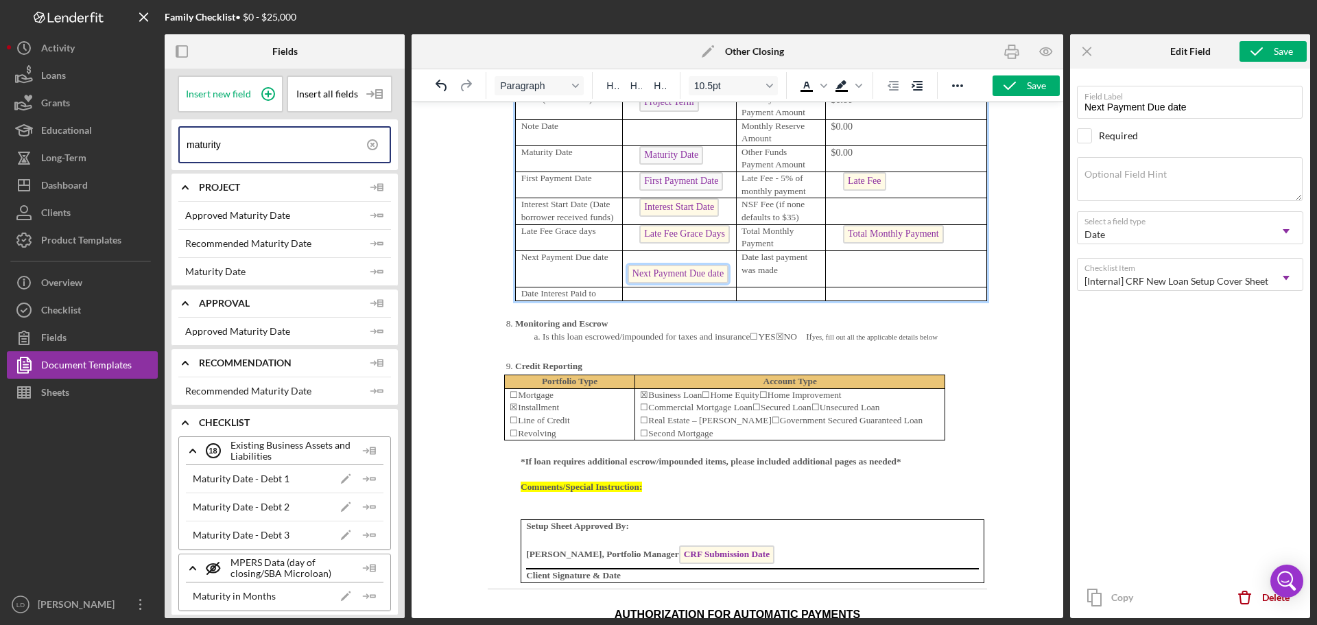
scroll to position [4543, 0]
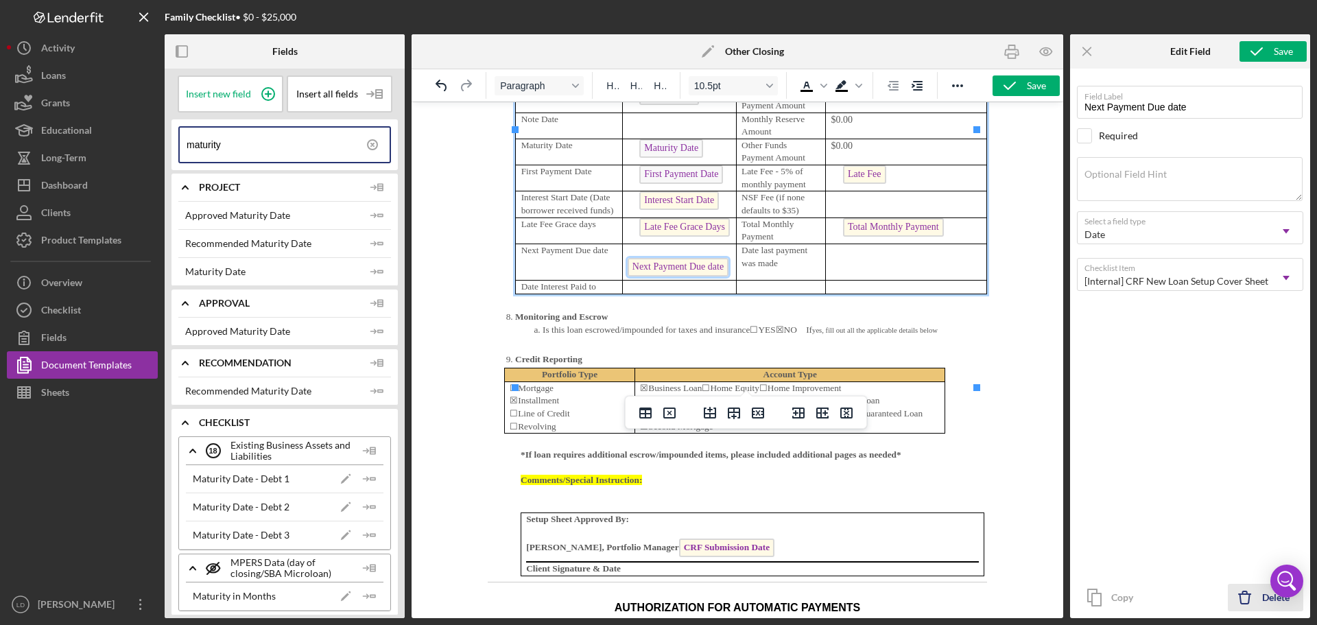
click at [1246, 587] on icon "Icon/Delete" at bounding box center [1245, 597] width 34 height 34
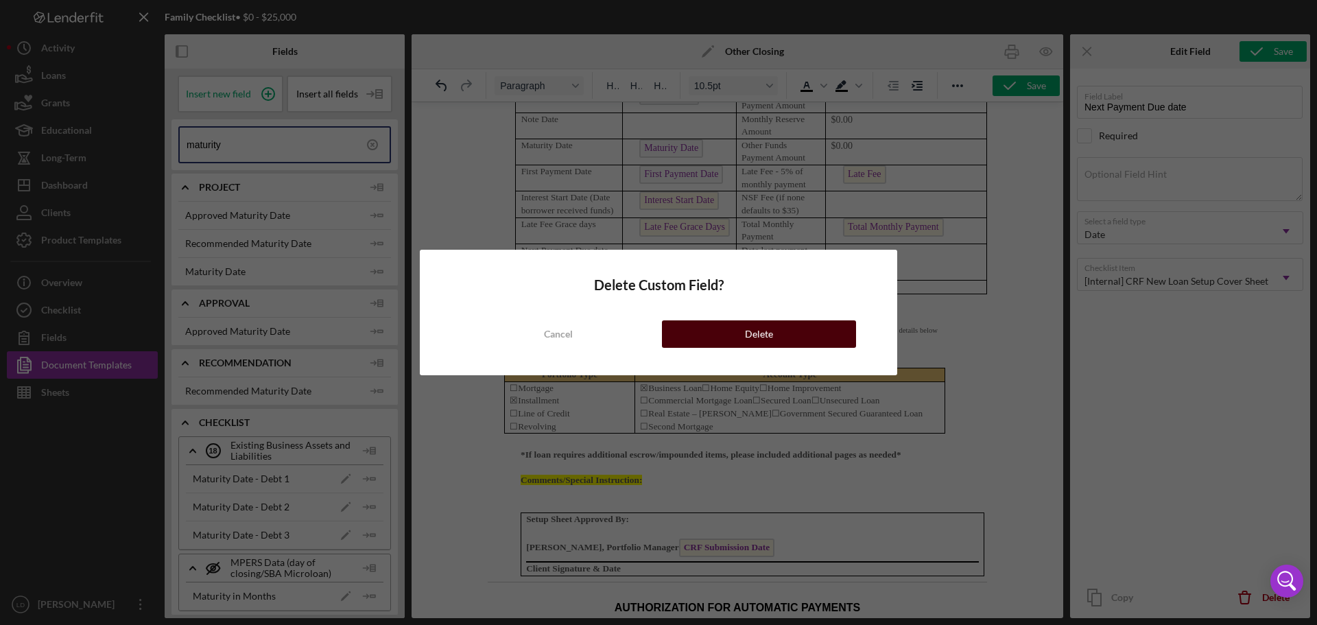
click at [743, 336] on button "Delete" at bounding box center [759, 333] width 194 height 27
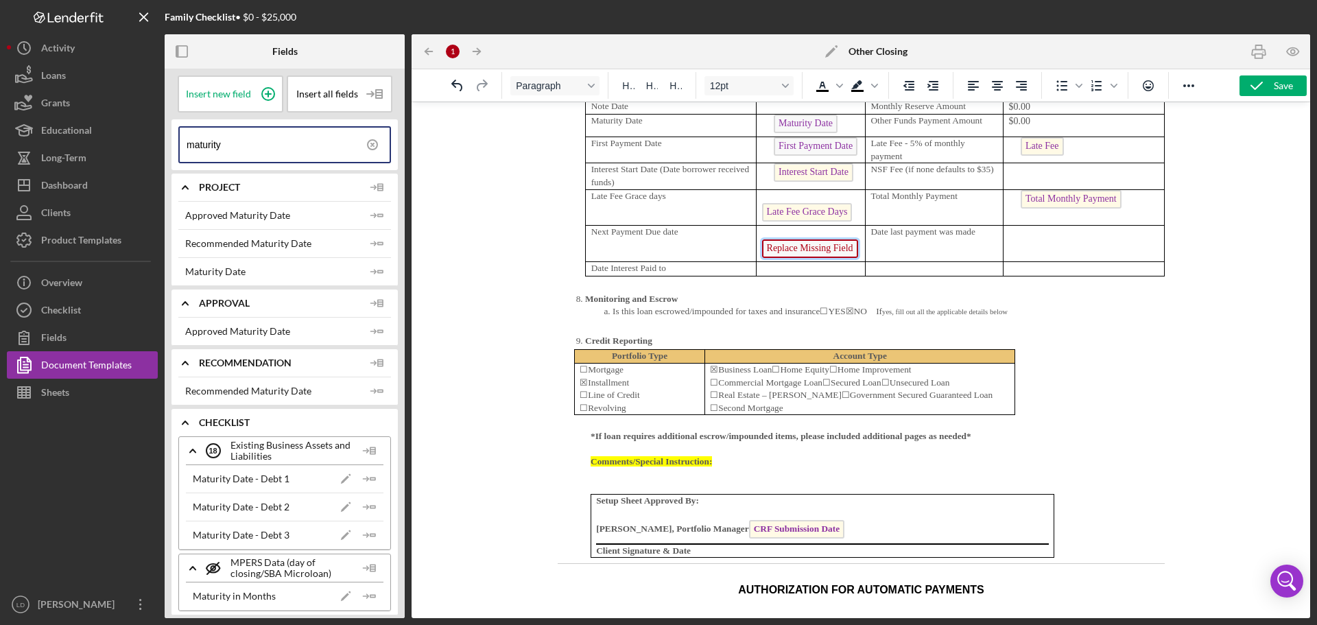
click at [847, 248] on span "Replace Missing Field" at bounding box center [809, 248] width 96 height 19
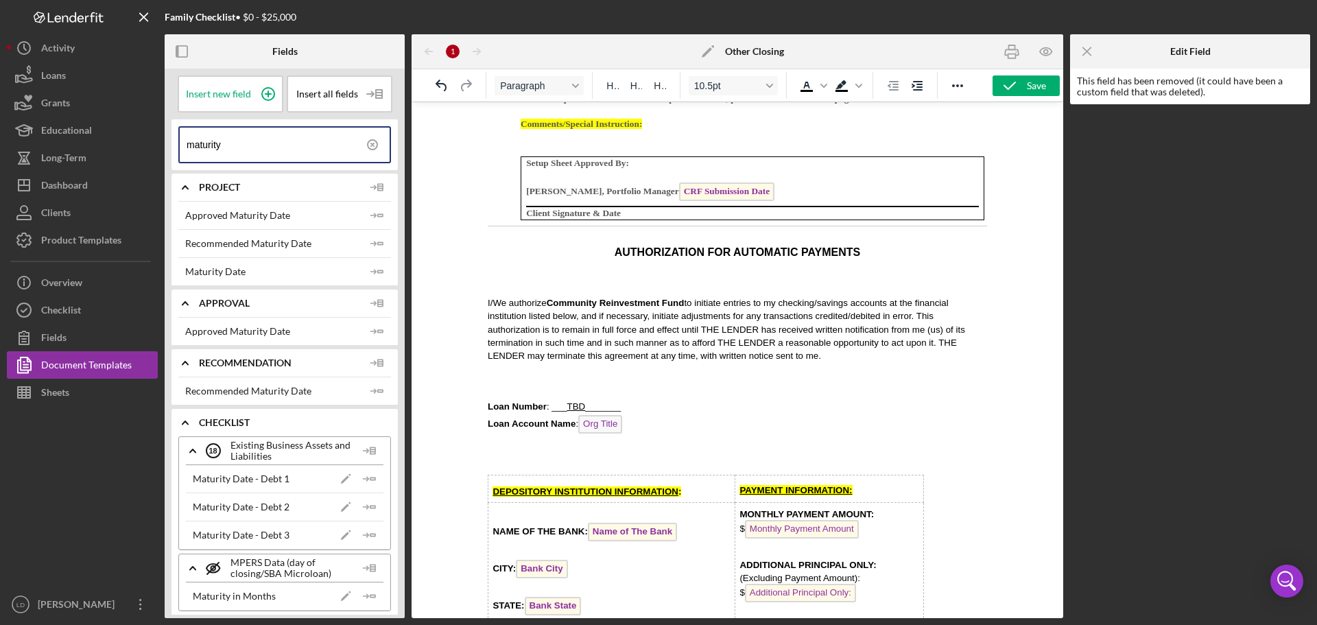
scroll to position [4634, 0]
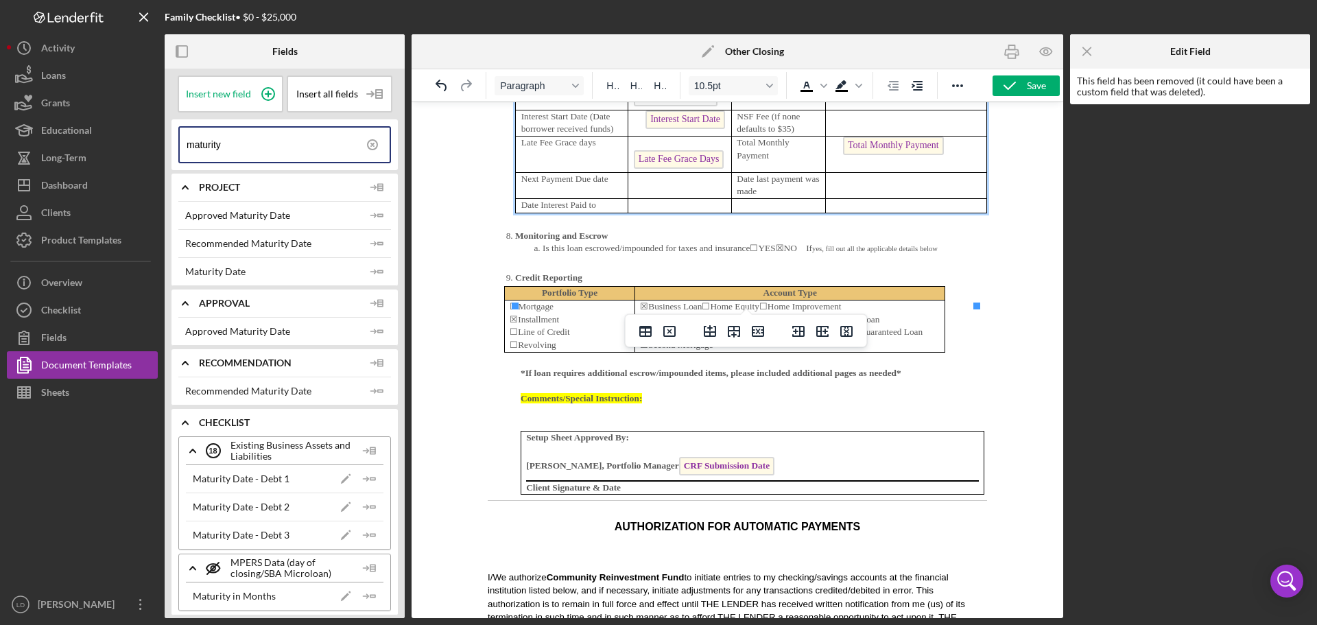
click at [669, 129] on span "Interest Start Date" at bounding box center [685, 119] width 80 height 19
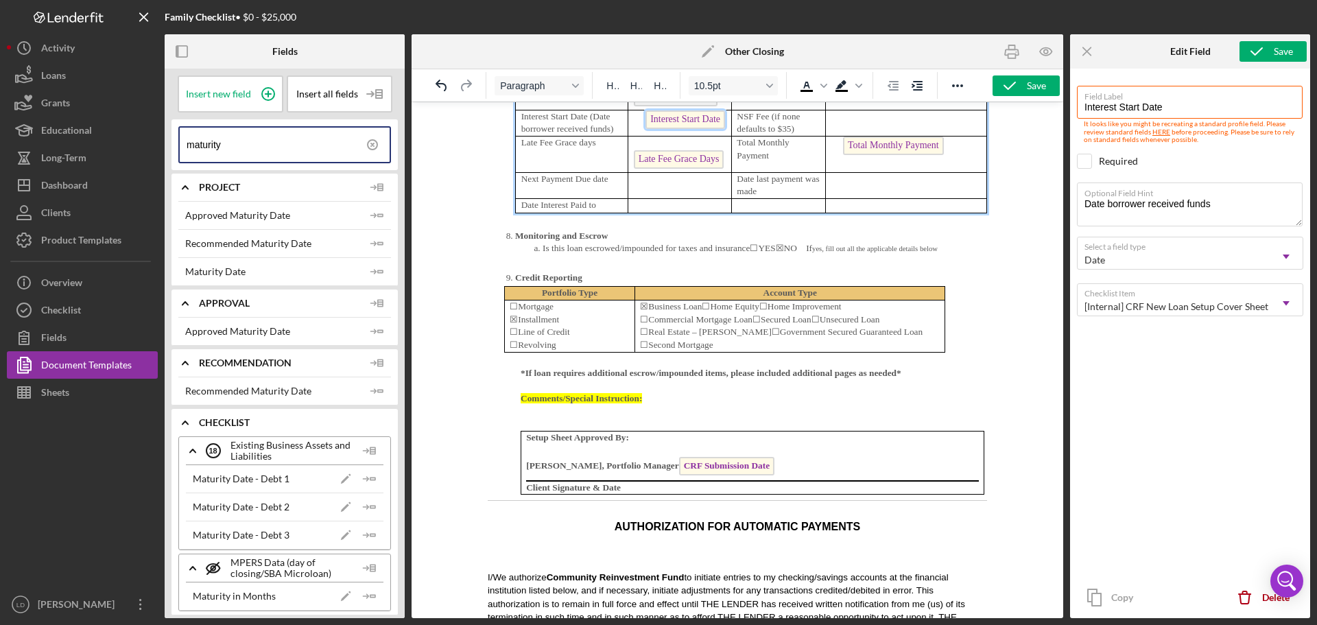
scroll to position [4487, 0]
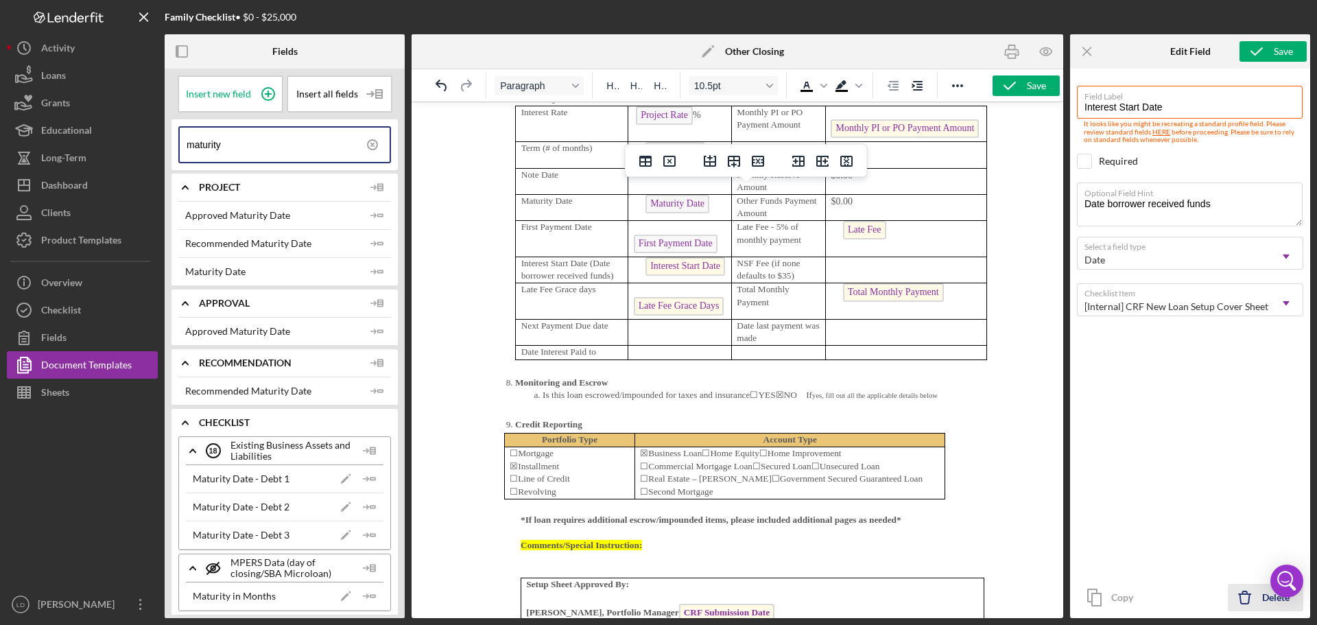
click at [1248, 594] on line "button" at bounding box center [1245, 594] width 12 height 0
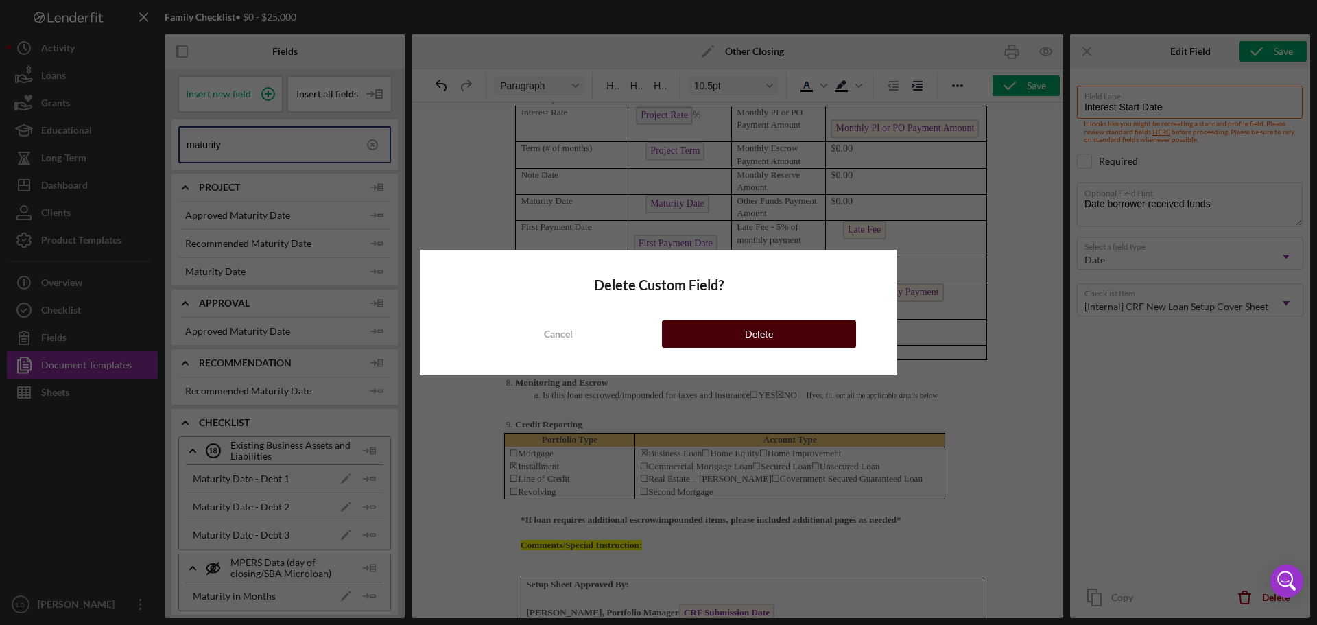
click at [738, 326] on button "Delete" at bounding box center [759, 333] width 194 height 27
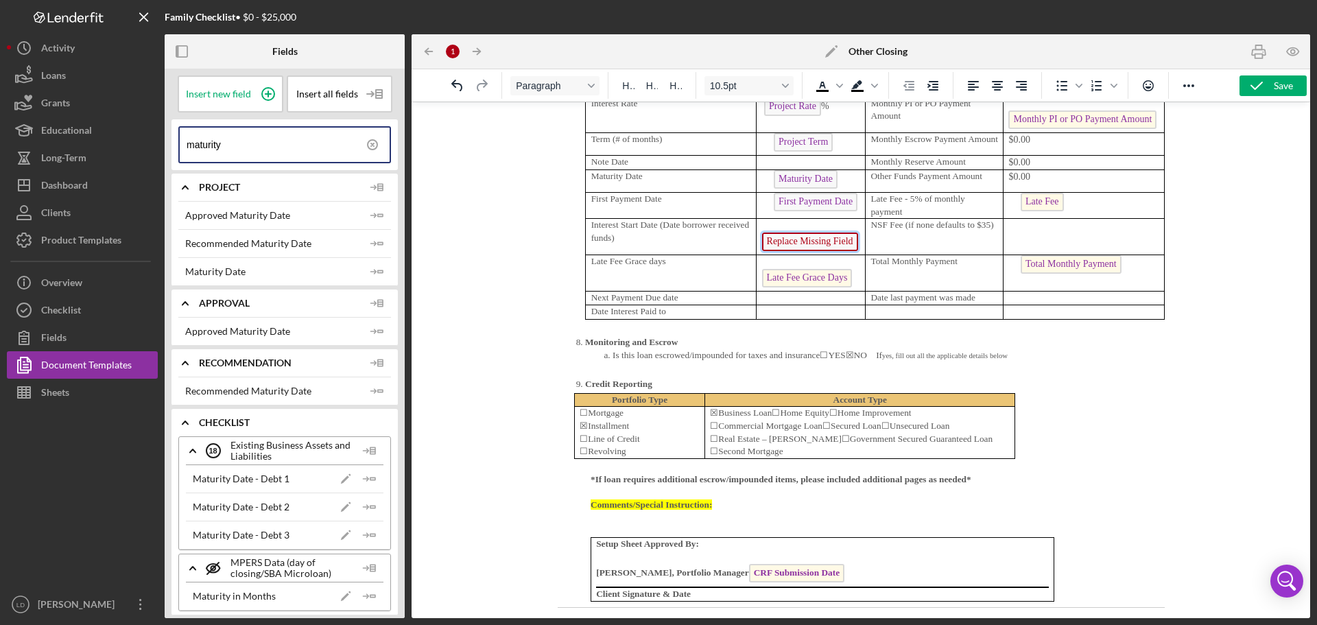
click at [844, 243] on span "Replace Missing Field" at bounding box center [809, 242] width 96 height 19
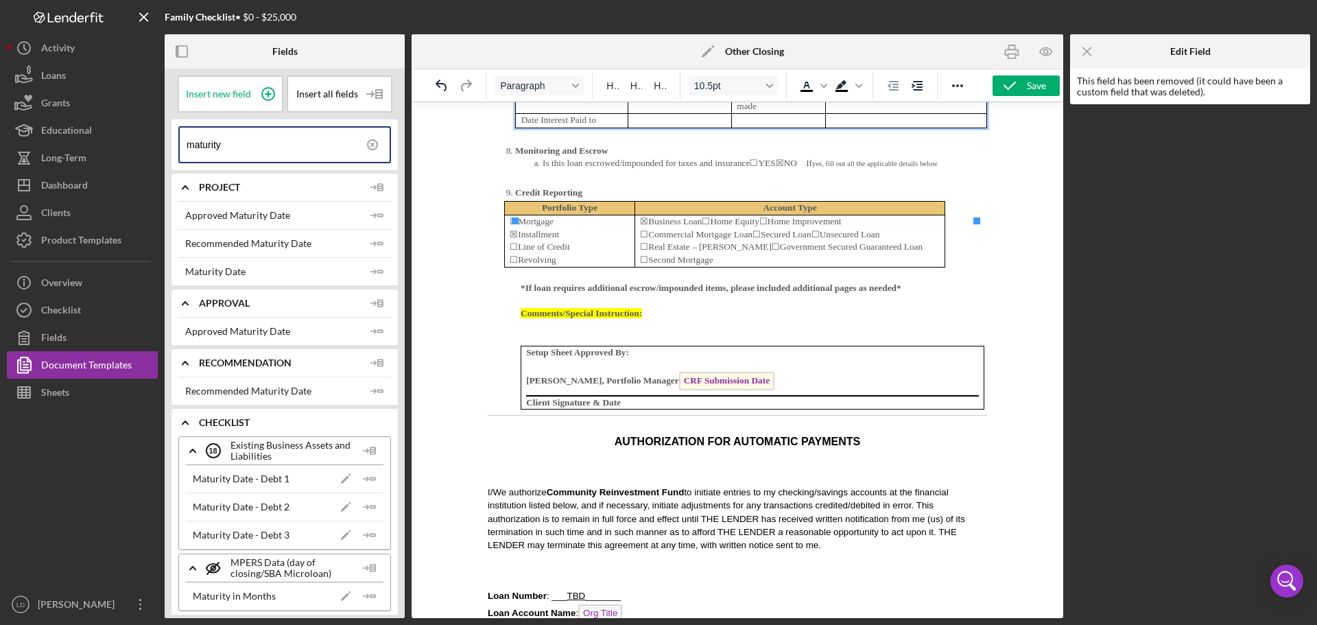
scroll to position [4736, 0]
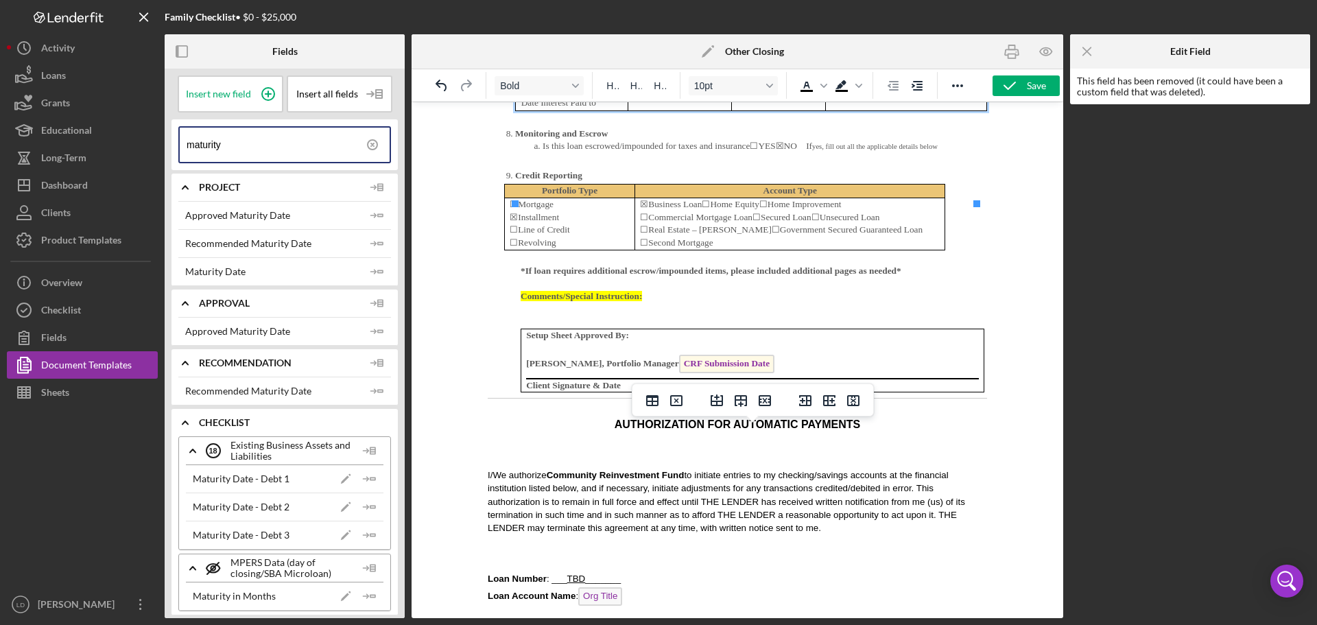
click at [739, 373] on span "CRF Submission Date" at bounding box center [726, 364] width 95 height 19
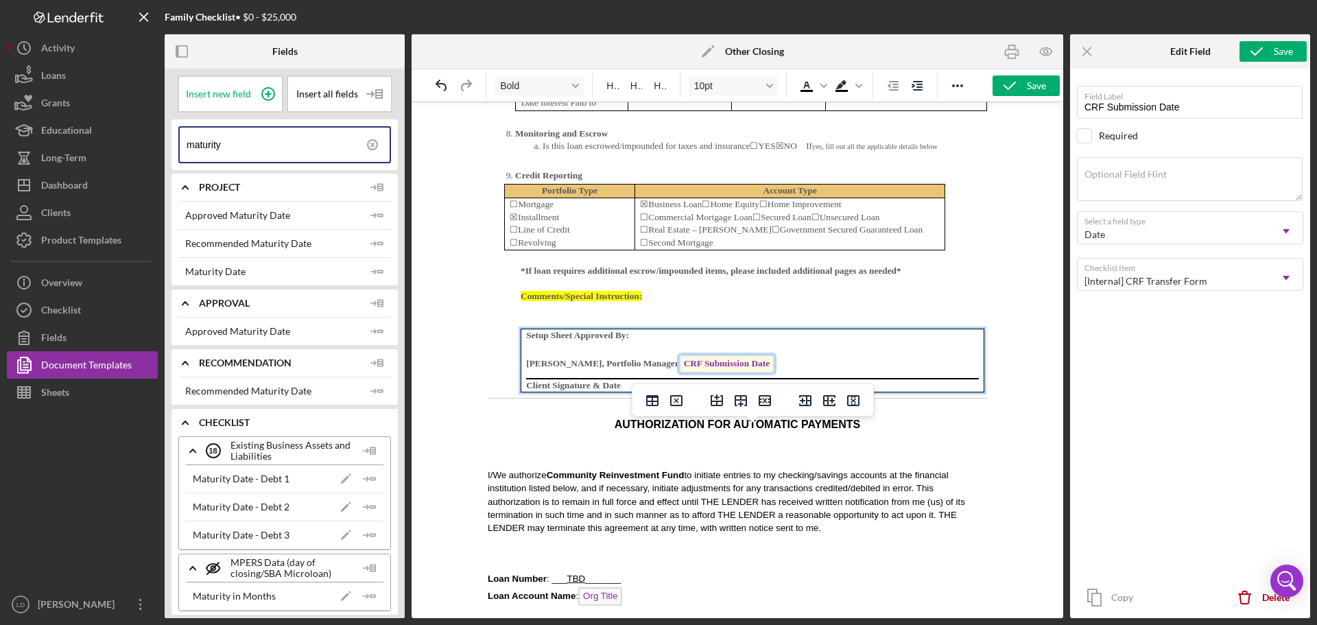
scroll to position [4836, 0]
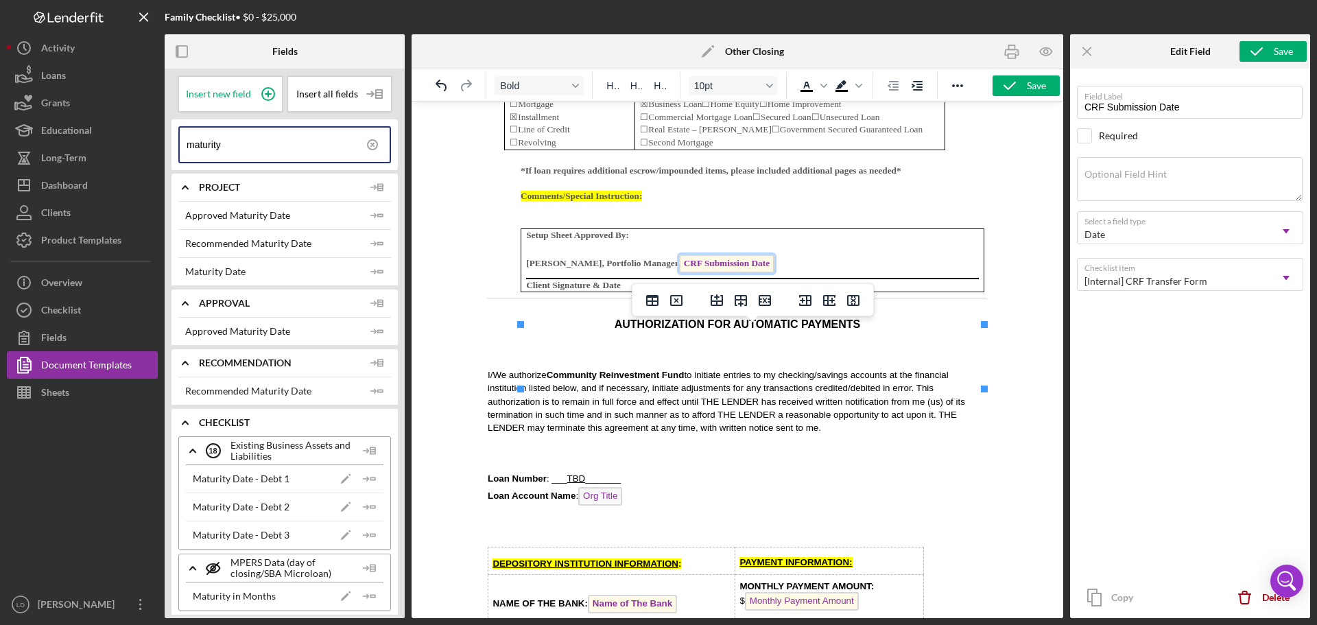
click at [774, 273] on span "CRF Submission Date" at bounding box center [726, 263] width 95 height 19
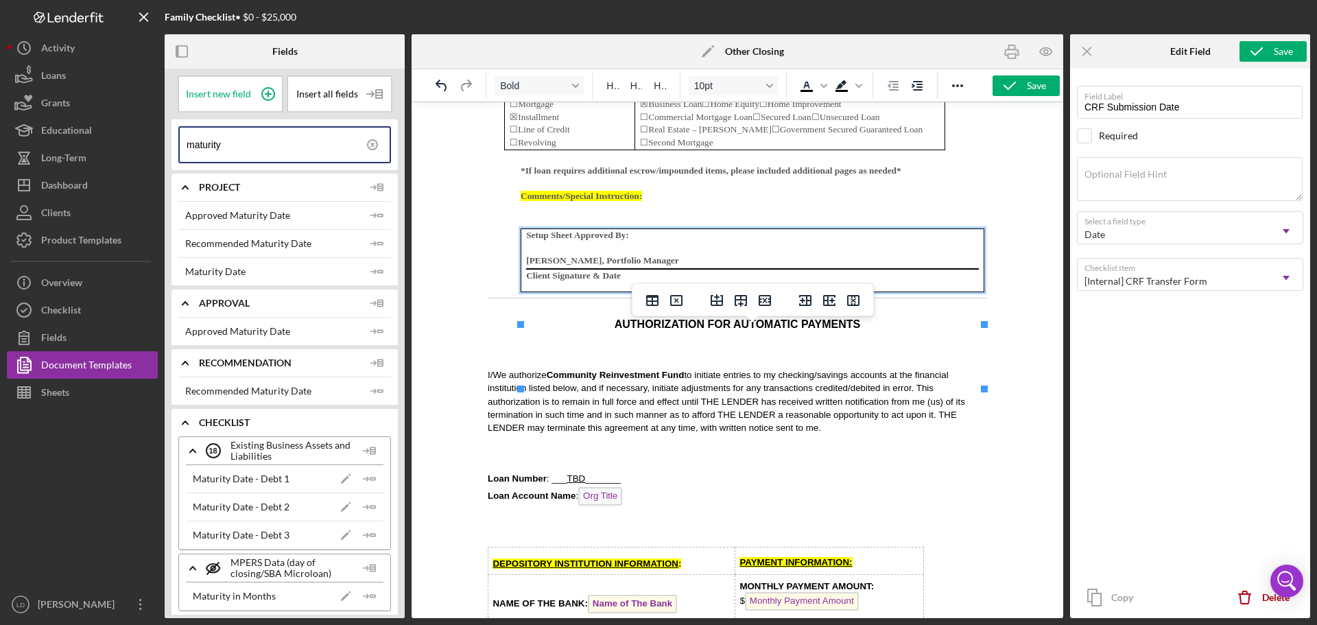
click at [879, 267] on p "[PERSON_NAME], Portfolio Manager" at bounding box center [752, 260] width 453 height 13
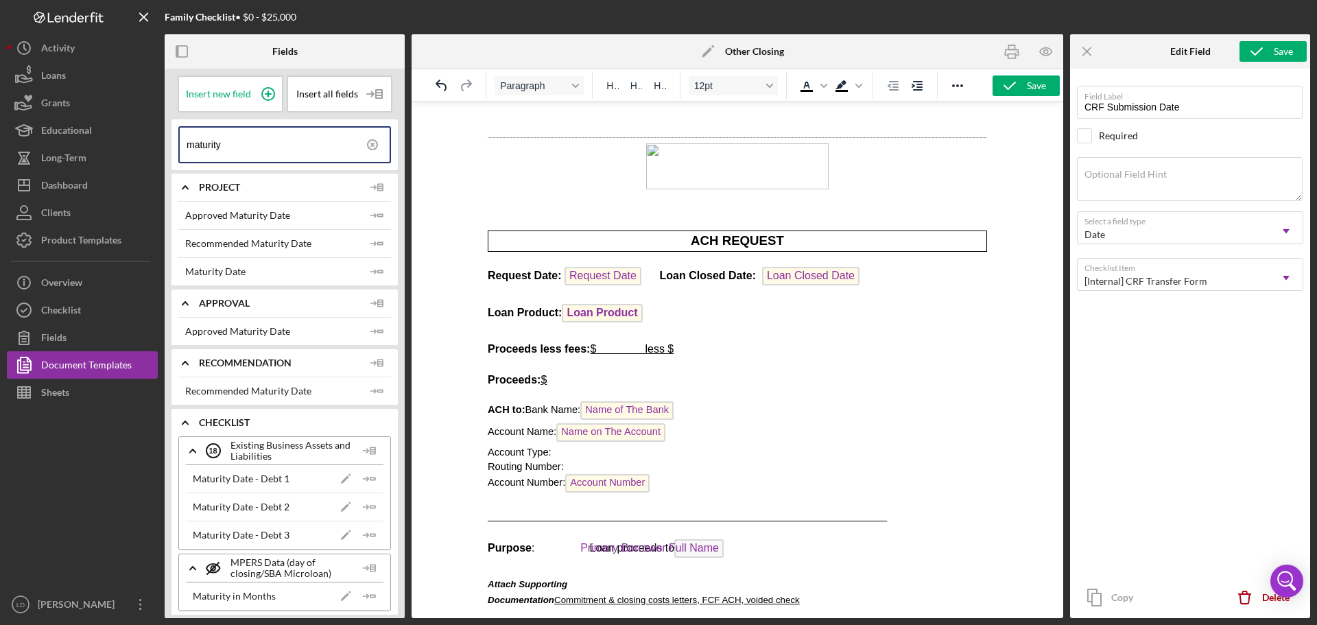
scroll to position [0, 0]
click at [432, 80] on button "Undo" at bounding box center [441, 85] width 23 height 19
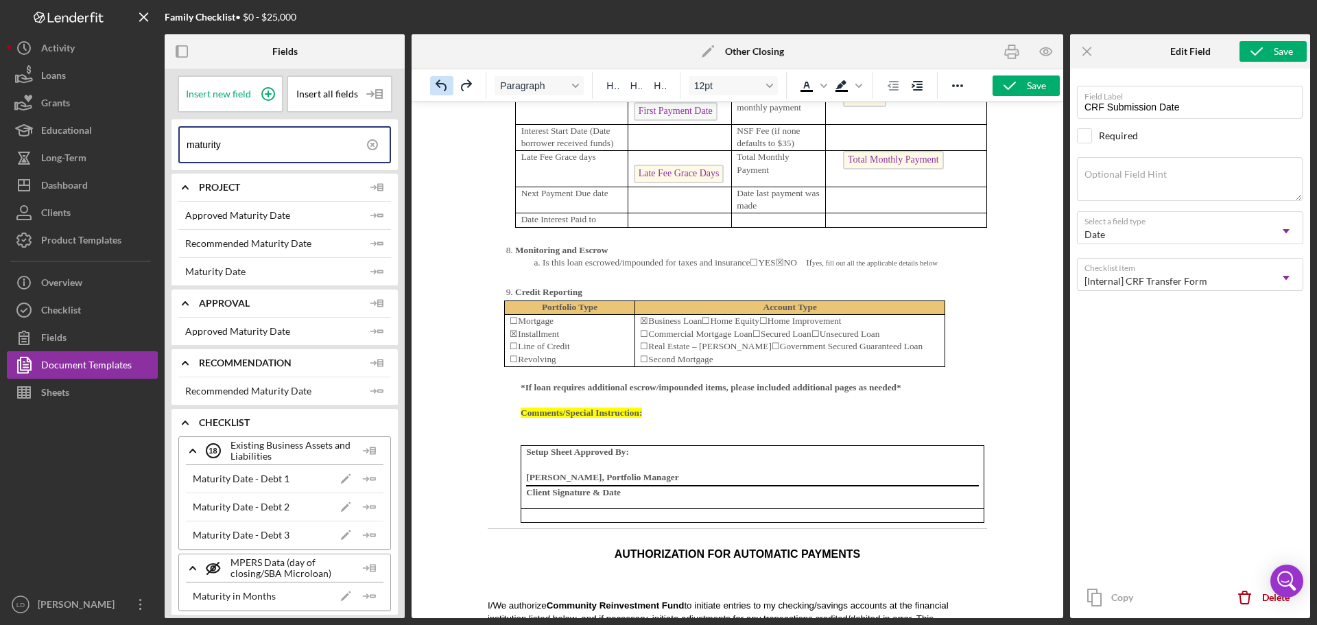
click at [432, 80] on button "Undo" at bounding box center [441, 85] width 23 height 19
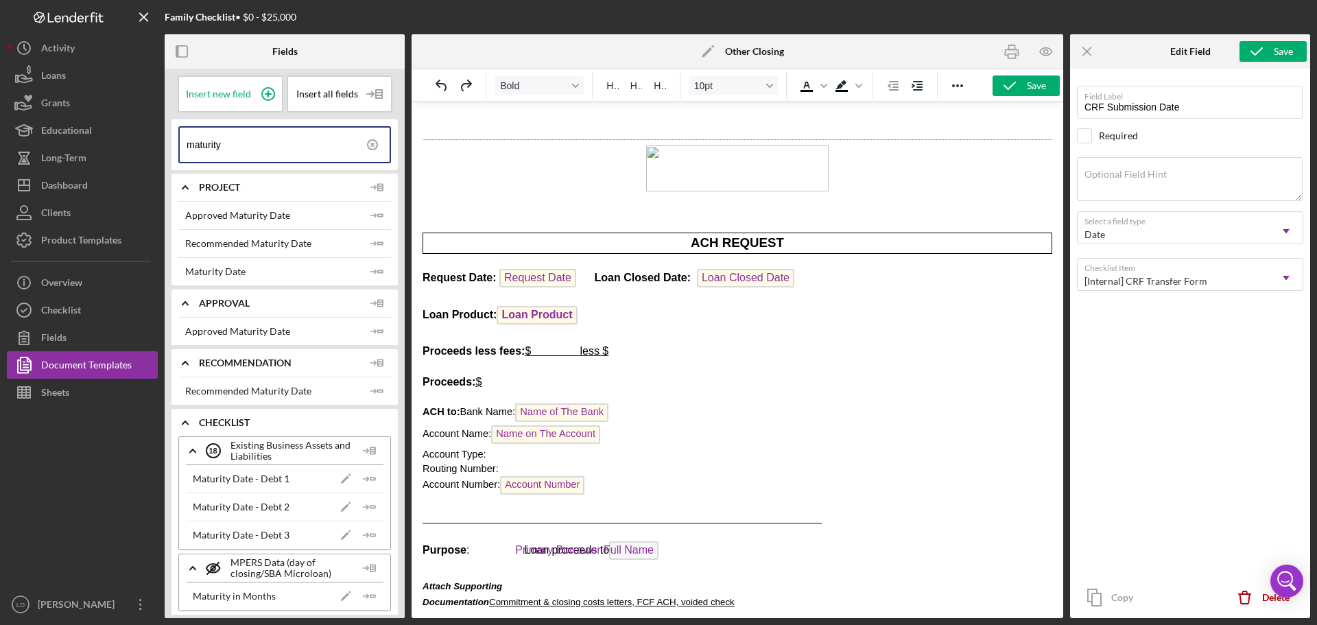
scroll to position [4620, 0]
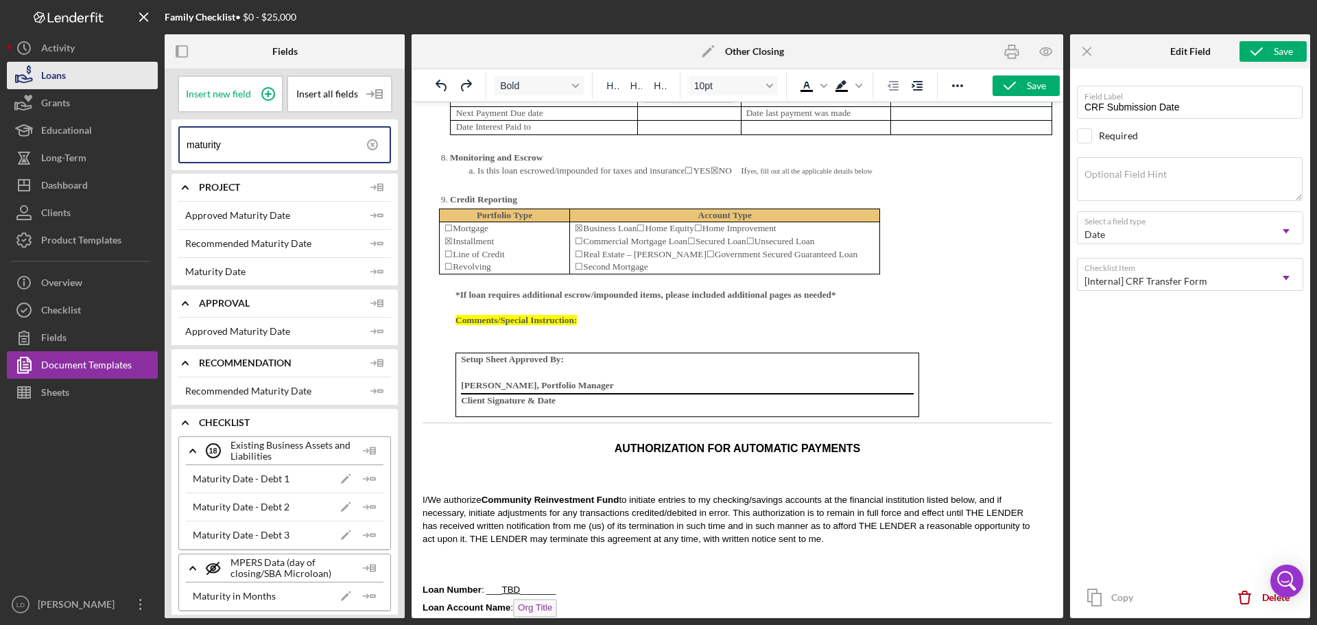
drag, startPoint x: 51, startPoint y: 72, endPoint x: 142, endPoint y: 76, distance: 90.6
click at [51, 72] on div "Loans" at bounding box center [53, 77] width 25 height 31
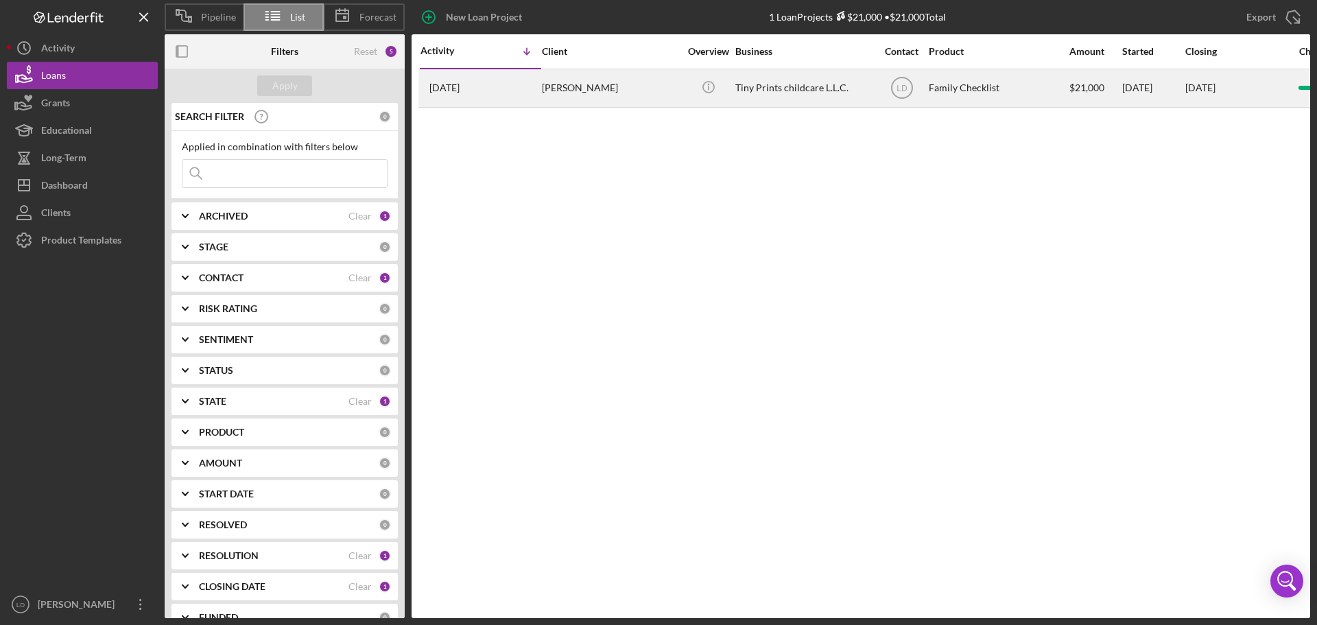
click at [762, 82] on div "Tiny Prints childcare L.L.C." at bounding box center [803, 88] width 137 height 36
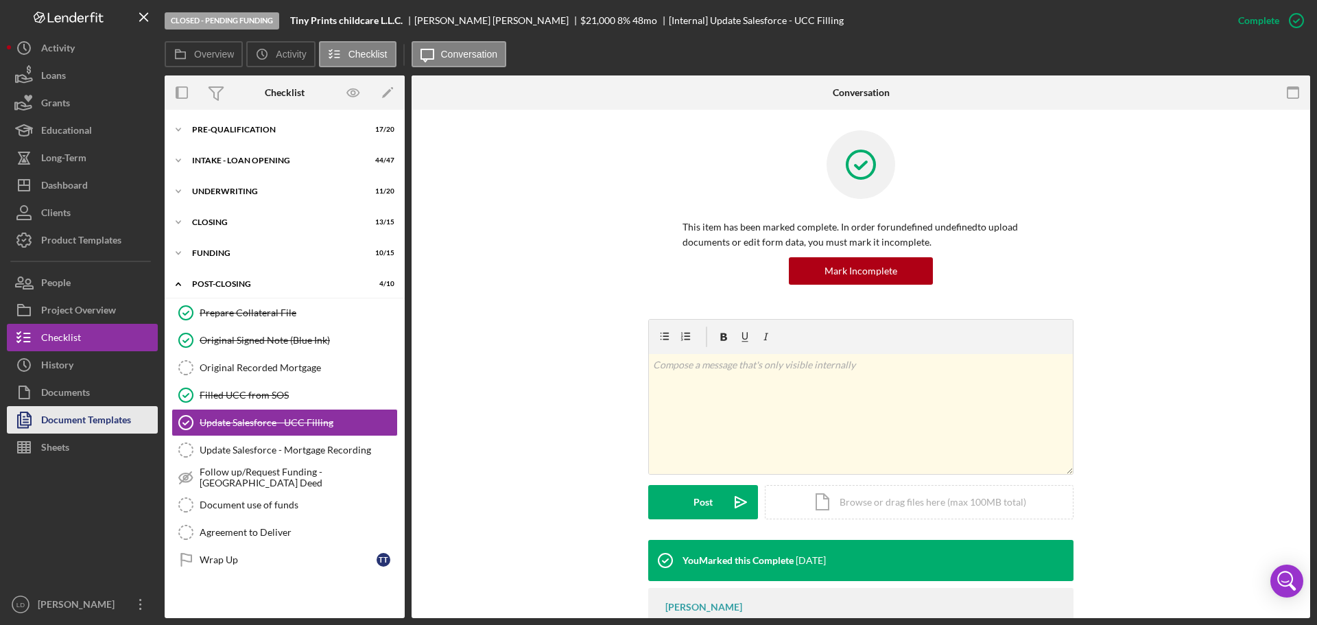
click at [106, 422] on div "Document Templates" at bounding box center [86, 421] width 90 height 31
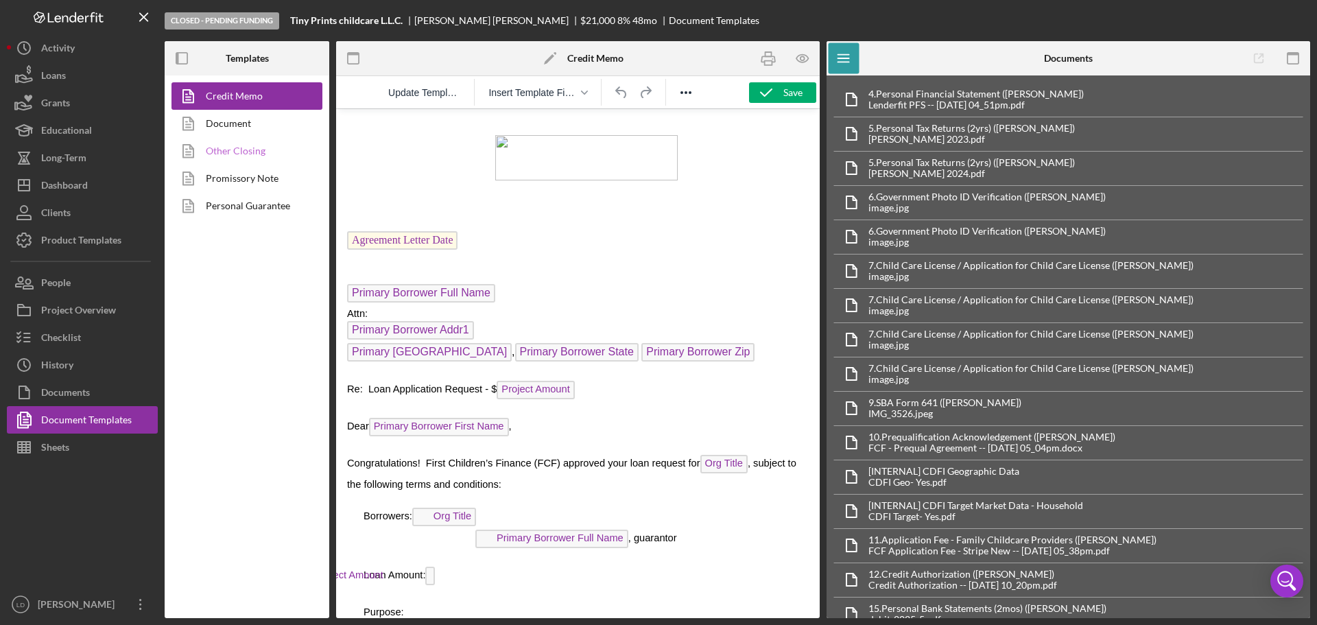
click at [217, 150] on link "Other Closing" at bounding box center [243, 150] width 144 height 27
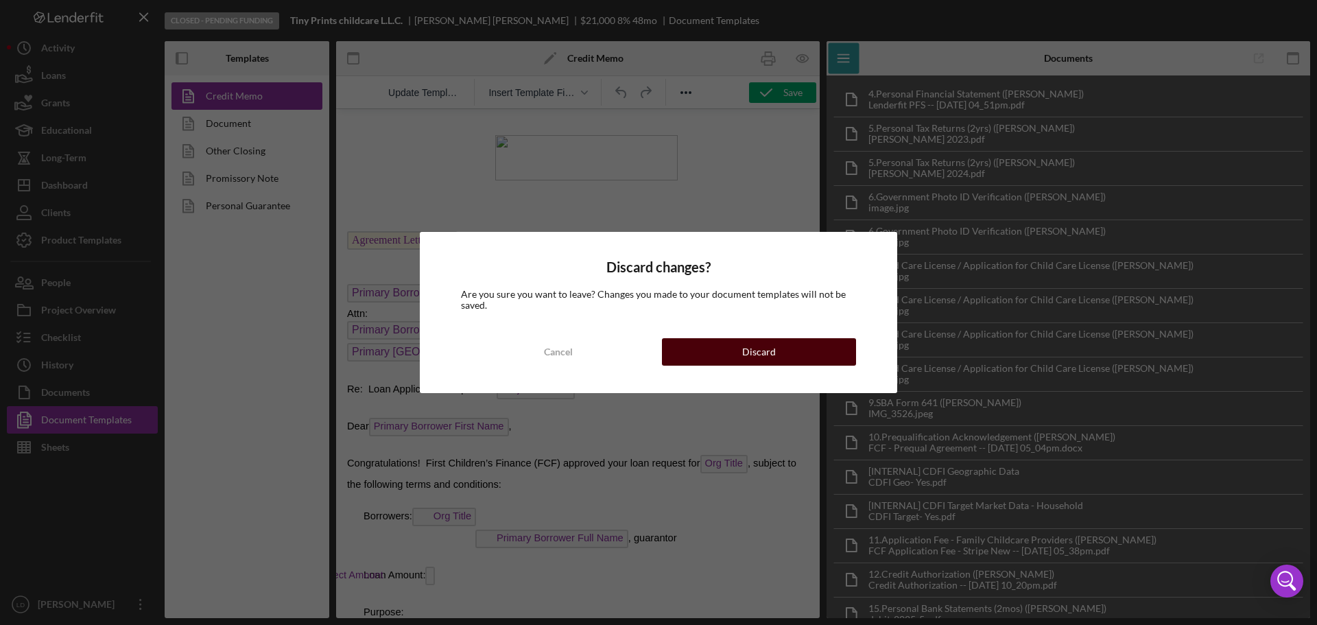
click at [781, 359] on button "Discard" at bounding box center [759, 351] width 194 height 27
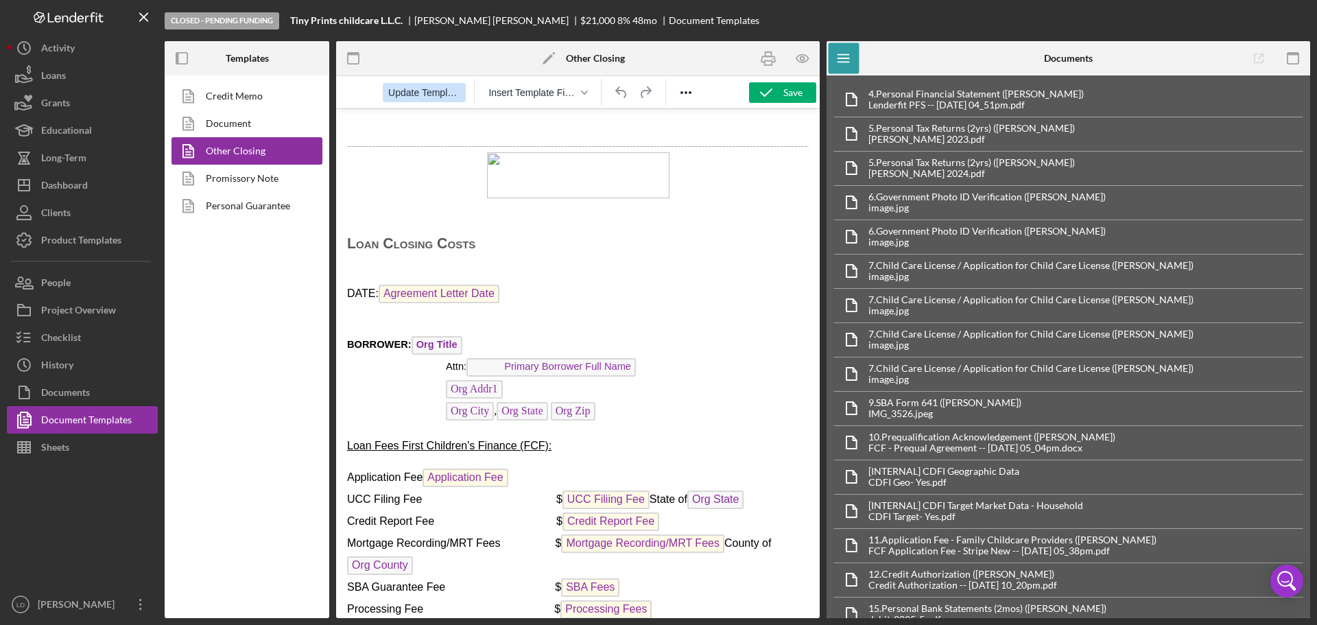
drag, startPoint x: 407, startPoint y: 88, endPoint x: 415, endPoint y: 91, distance: 8.7
click at [407, 88] on span "Update Template" at bounding box center [424, 92] width 72 height 11
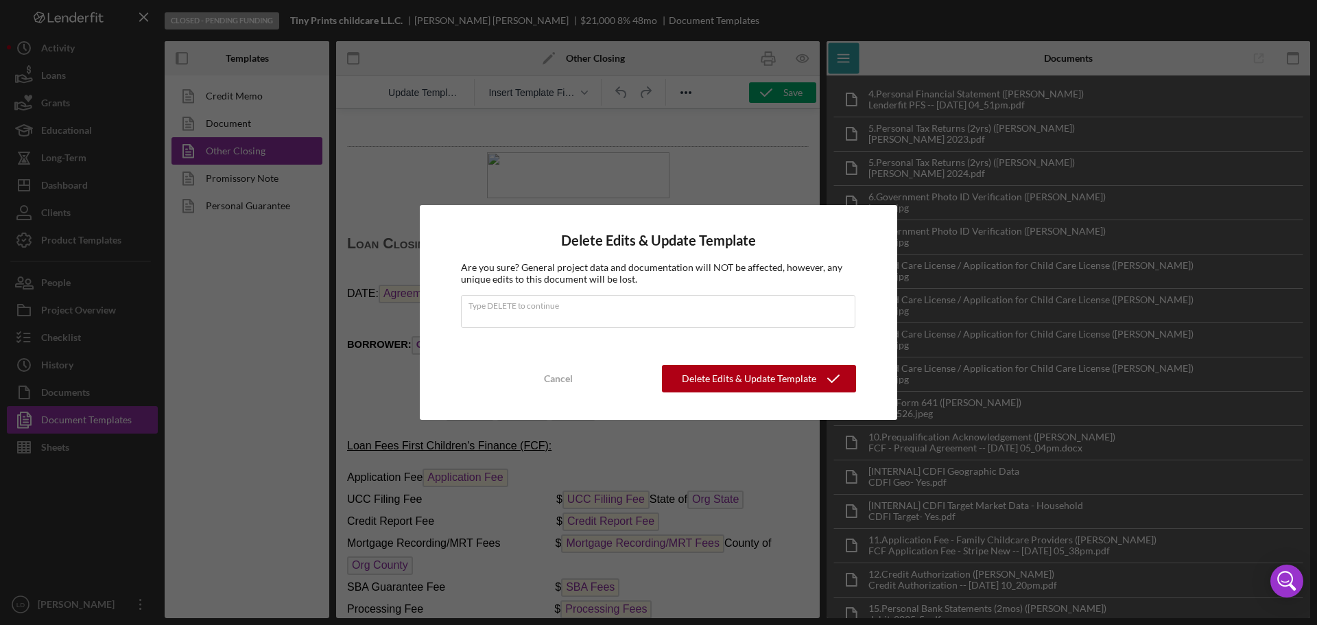
click at [528, 184] on div "Delete Edits & Update Template Are you sure? General project data and documenta…" at bounding box center [658, 312] width 1317 height 625
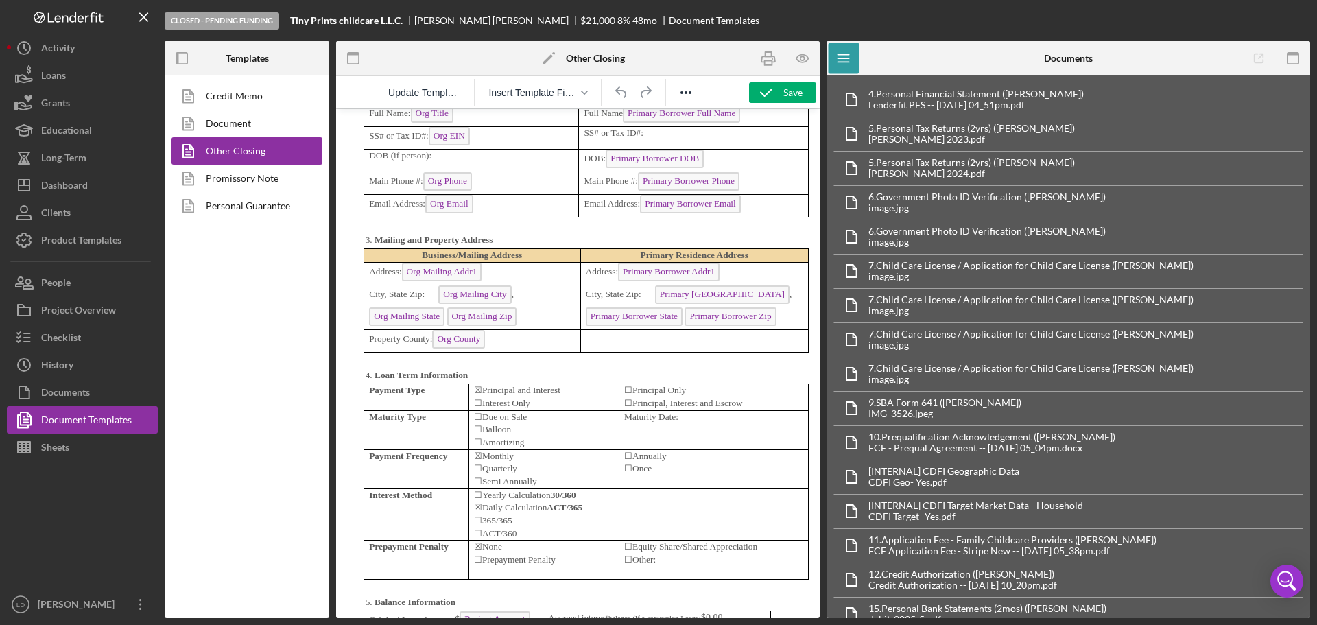
scroll to position [4801, 0]
click at [787, 86] on div "Save" at bounding box center [792, 92] width 19 height 21
click at [130, 12] on div "Logo-Reversed Created with Sketch. Icon/Menu Close" at bounding box center [82, 17] width 151 height 34
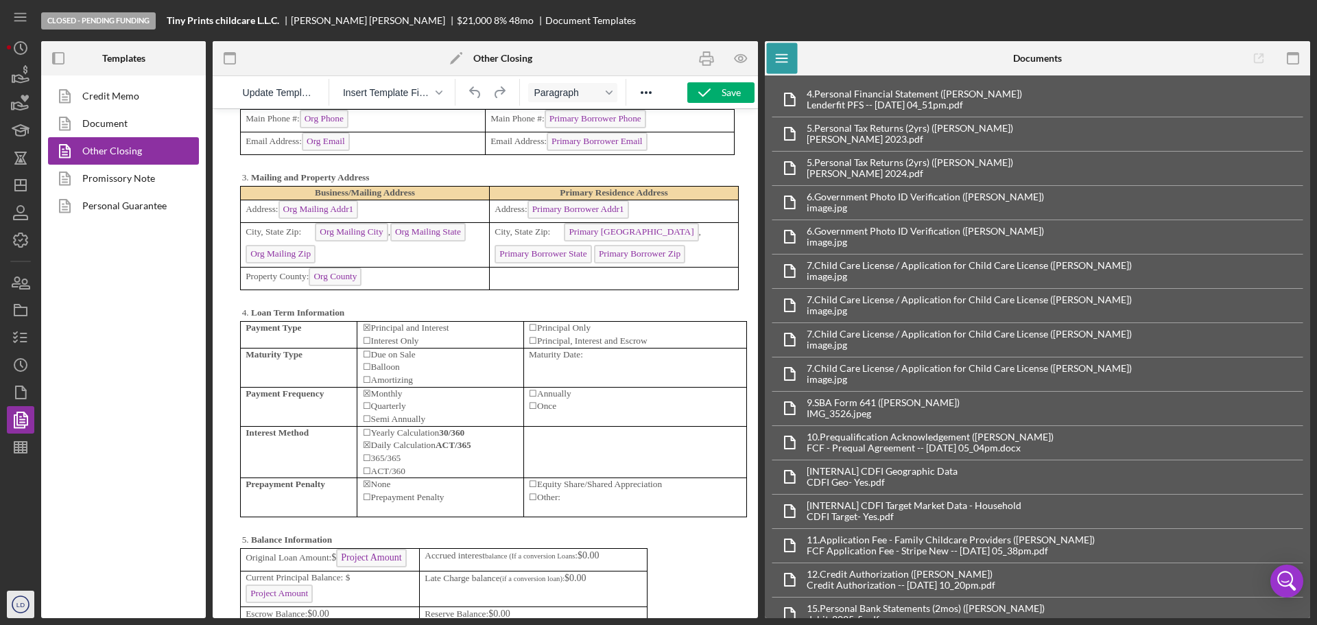
click at [13, 600] on circle "button" at bounding box center [20, 604] width 16 height 16
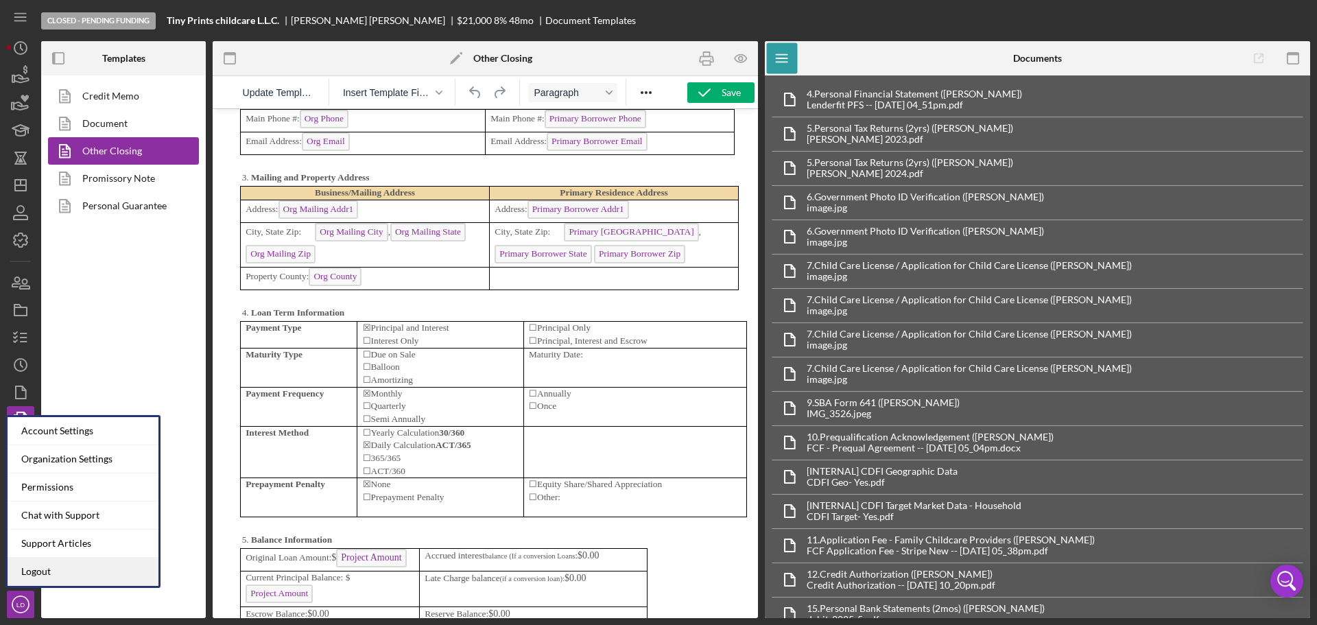
click at [47, 562] on link "Logout" at bounding box center [83, 572] width 151 height 28
